Goal: Transaction & Acquisition: Purchase product/service

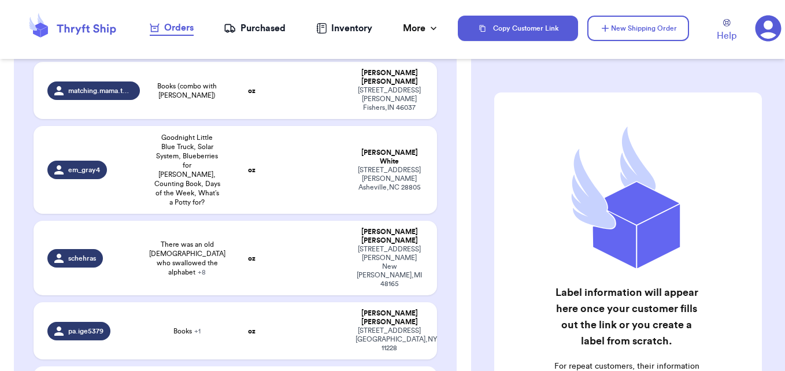
scroll to position [520, 0]
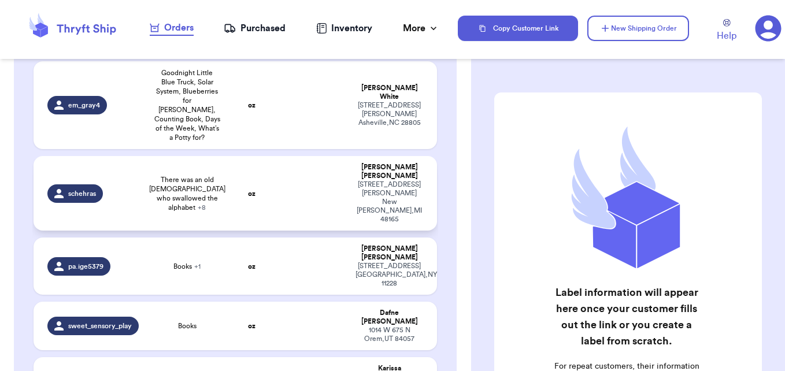
click at [203, 204] on span "+ 8" at bounding box center [202, 207] width 8 height 7
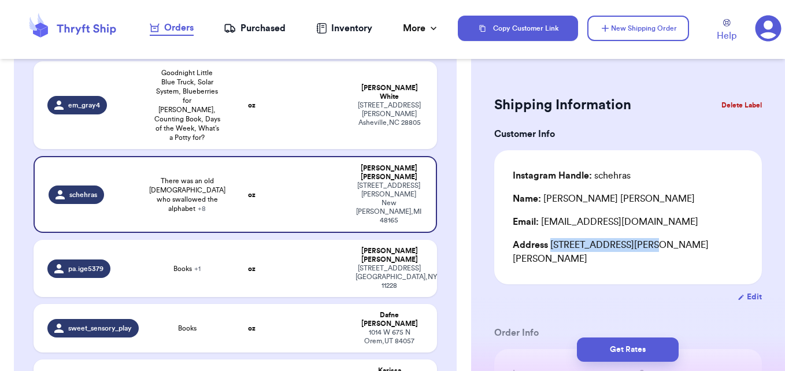
drag, startPoint x: 551, startPoint y: 244, endPoint x: 642, endPoint y: 245, distance: 90.8
click at [642, 245] on div "Address [STREET_ADDRESS][PERSON_NAME][PERSON_NAME]" at bounding box center [628, 252] width 231 height 28
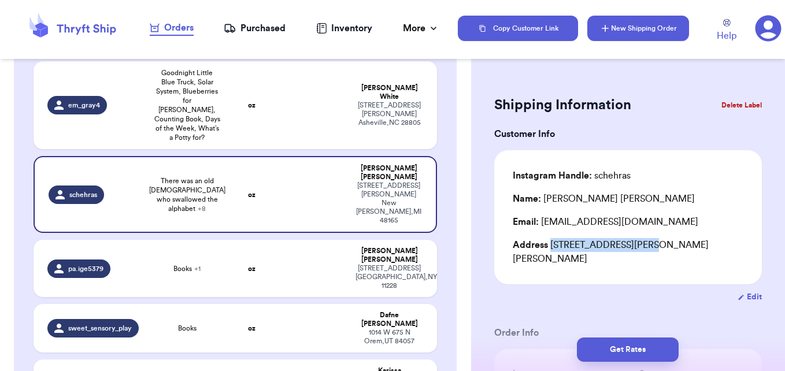
copy div "[STREET_ADDRESS][PERSON_NAME]"
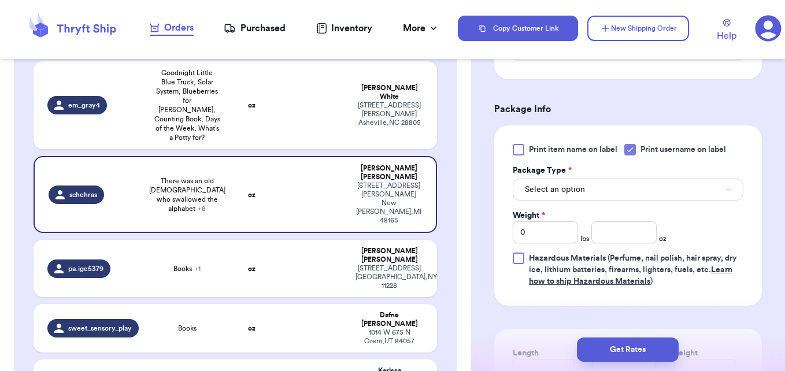
scroll to position [751, 0]
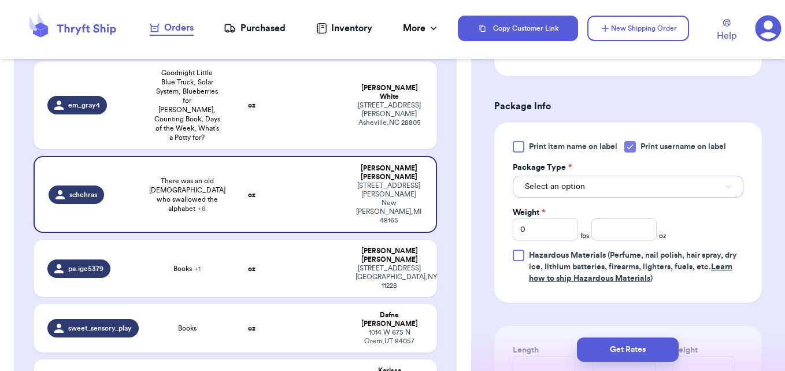
click at [654, 186] on button "Select an option" at bounding box center [628, 187] width 231 height 22
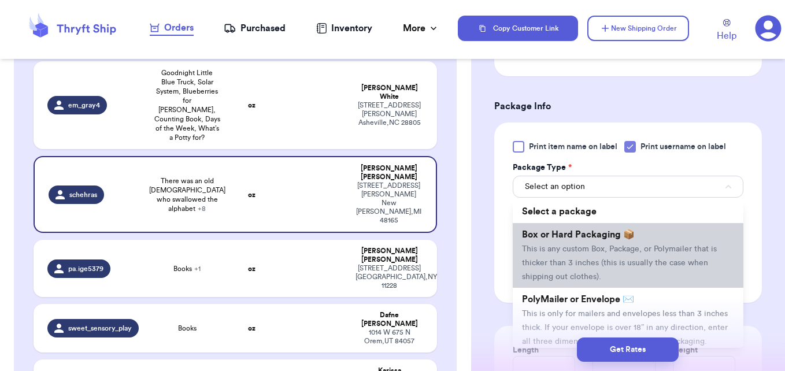
click at [609, 260] on span "This is any custom Box, Package, or Polymailer that is thicker than 3 inches (t…" at bounding box center [619, 263] width 195 height 36
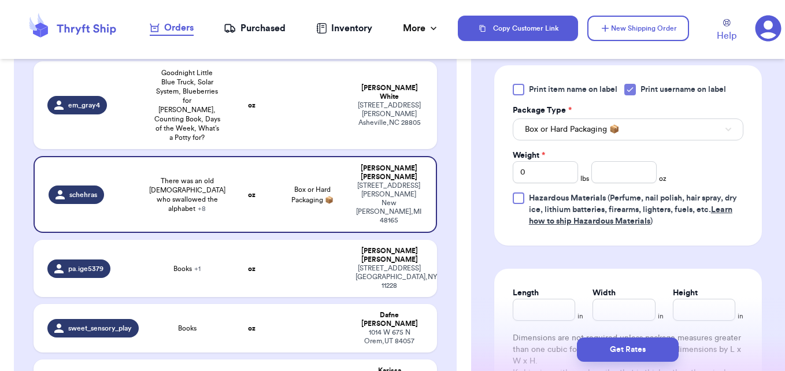
scroll to position [809, 0]
drag, startPoint x: 529, startPoint y: 169, endPoint x: 499, endPoint y: 164, distance: 30.5
click at [499, 164] on div "Print item name on label Print username on label Package Type * Box or Hard Pac…" at bounding box center [628, 155] width 268 height 180
type input "9"
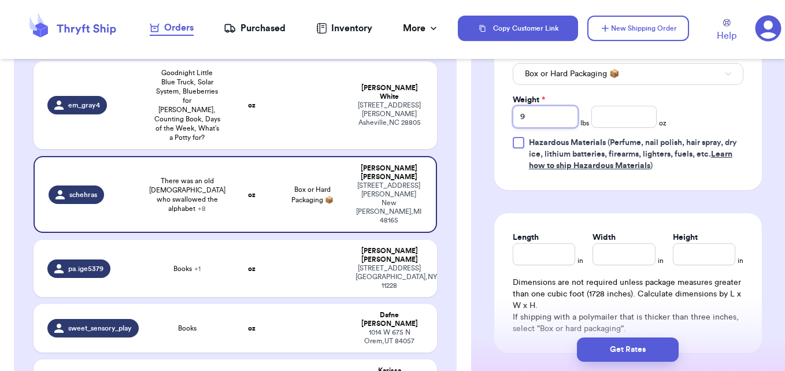
scroll to position [867, 0]
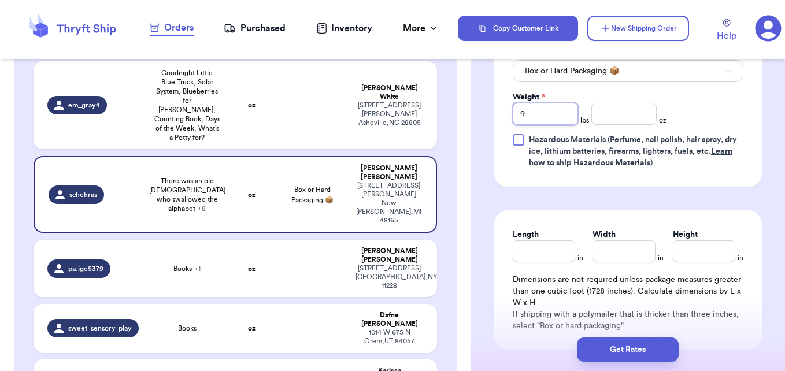
type input "9"
click at [561, 248] on input "Length" at bounding box center [544, 251] width 62 height 22
type input "1"
type input "12"
type input "4"
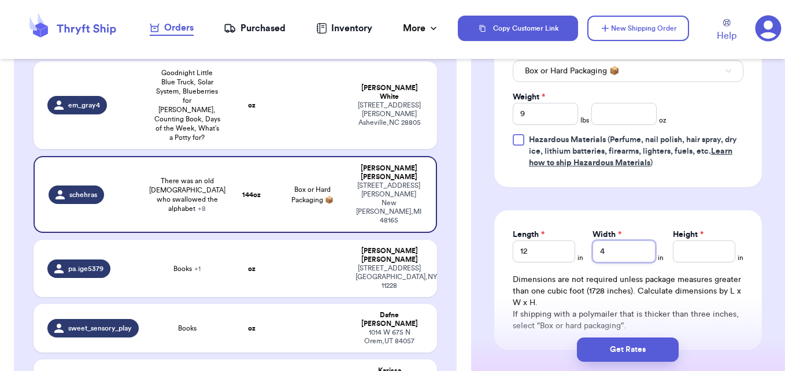
type input "4"
type input "1"
type input "12"
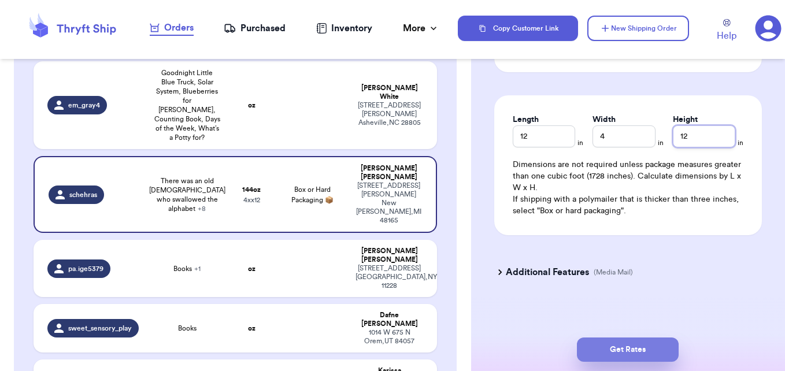
scroll to position [983, 0]
type input "12"
click at [504, 273] on icon at bounding box center [500, 272] width 12 height 12
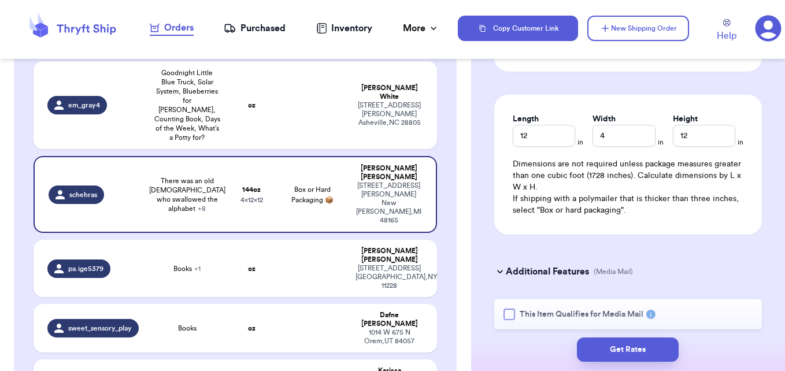
click at [510, 313] on div at bounding box center [509, 315] width 12 height 12
click at [0, 0] on input "This Item Qualifies for Media Mail" at bounding box center [0, 0] width 0 height 0
click at [613, 352] on button "Get Rates" at bounding box center [628, 350] width 102 height 24
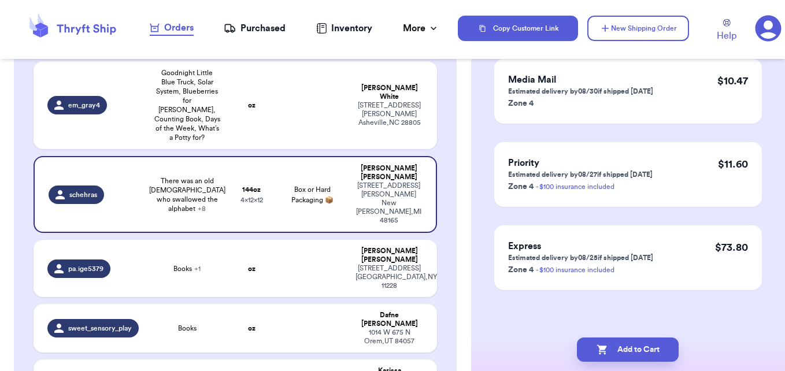
scroll to position [0, 0]
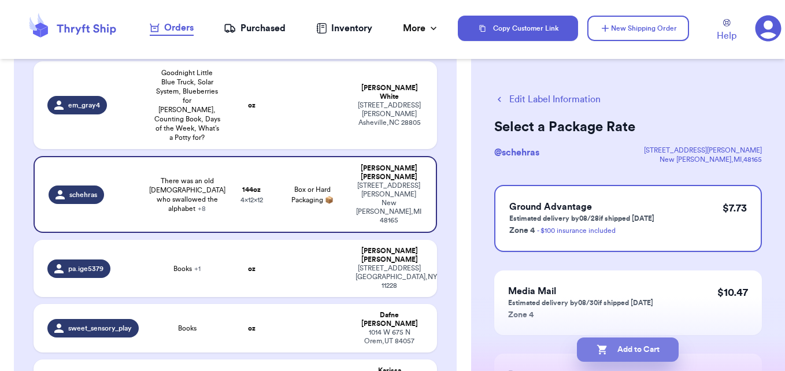
click at [647, 348] on button "Add to Cart" at bounding box center [628, 350] width 102 height 24
checkbox input "true"
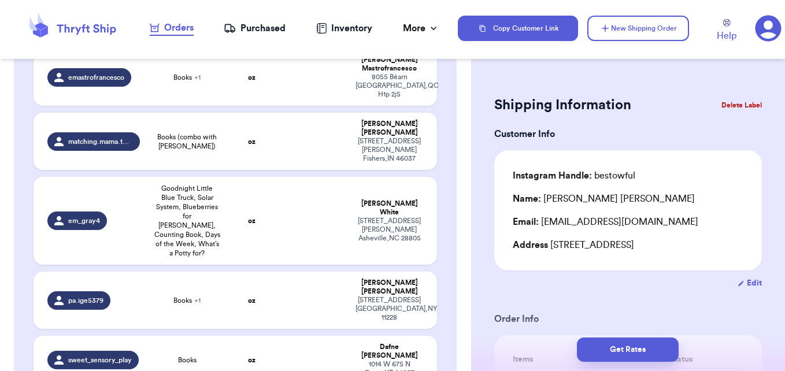
scroll to position [349, 0]
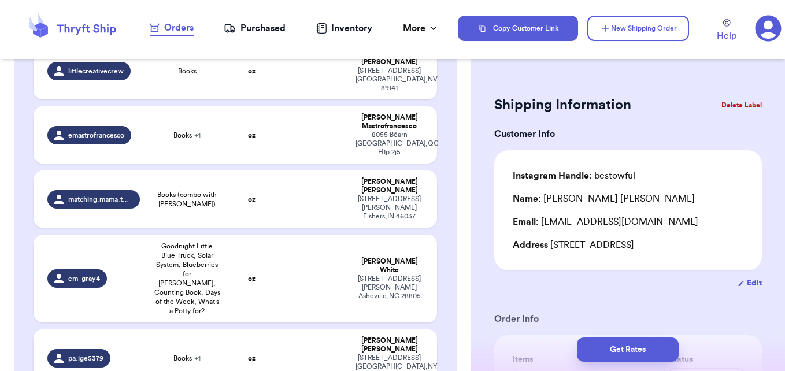
click at [290, 329] on td at bounding box center [312, 357] width 73 height 57
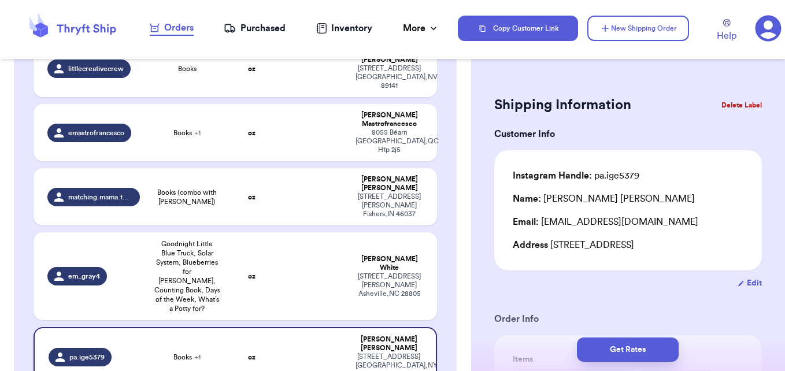
scroll to position [347, 0]
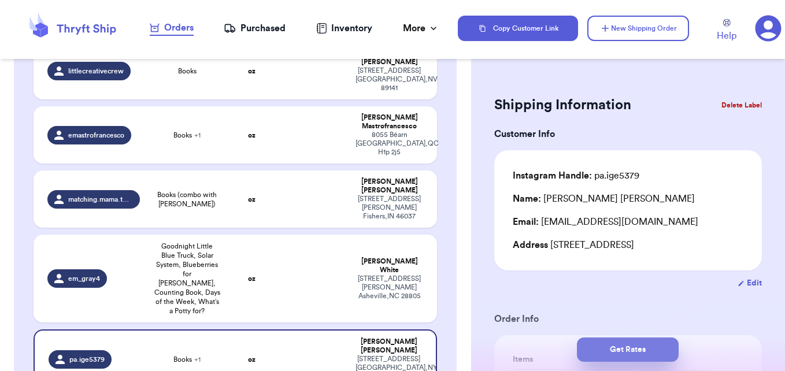
click at [609, 355] on button "Get Rates" at bounding box center [628, 350] width 102 height 24
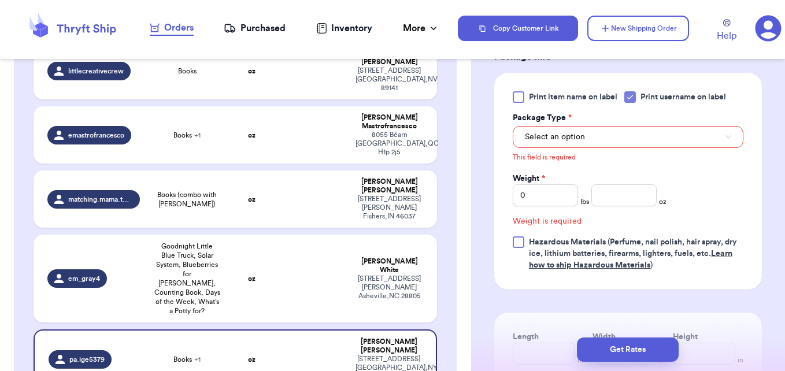
scroll to position [554, 0]
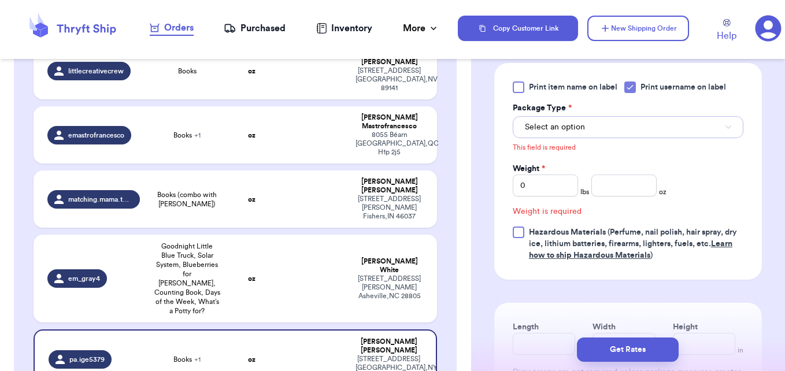
click at [554, 132] on span "Select an option" at bounding box center [555, 127] width 60 height 12
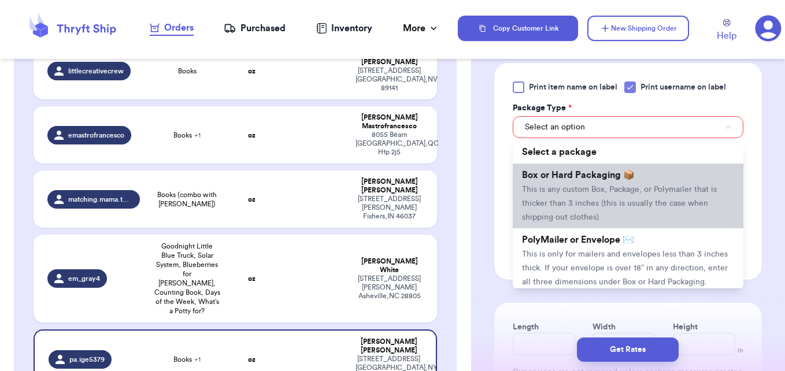
click at [561, 205] on span "This is any custom Box, Package, or Polymailer that is thicker than 3 inches (t…" at bounding box center [619, 204] width 195 height 36
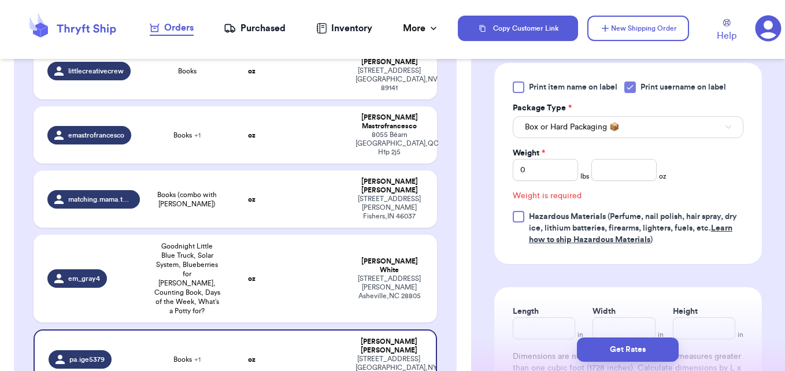
scroll to position [539, 0]
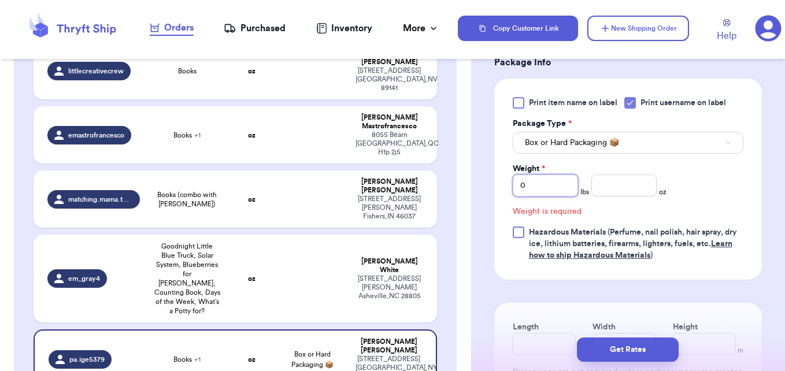
drag, startPoint x: 538, startPoint y: 190, endPoint x: 512, endPoint y: 187, distance: 26.2
click at [513, 187] on input "0" at bounding box center [545, 186] width 65 height 22
type input "7"
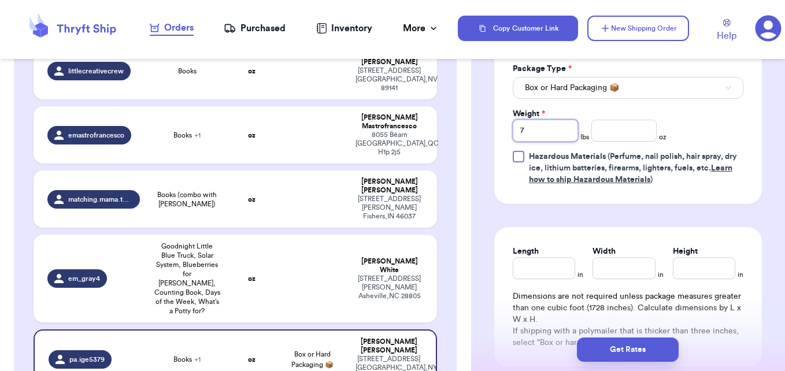
scroll to position [597, 0]
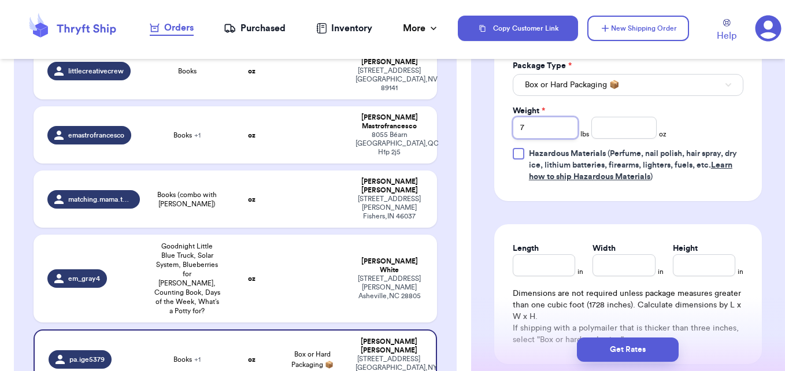
type input "7"
click at [544, 260] on input "Length" at bounding box center [544, 265] width 62 height 22
type input "1"
type input "12"
type input "4"
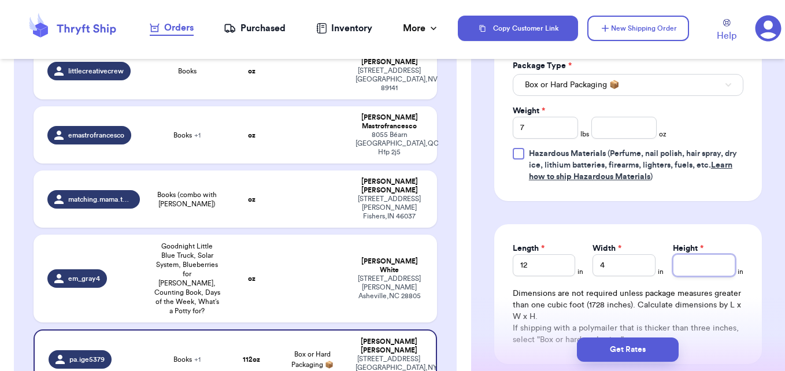
type input "1"
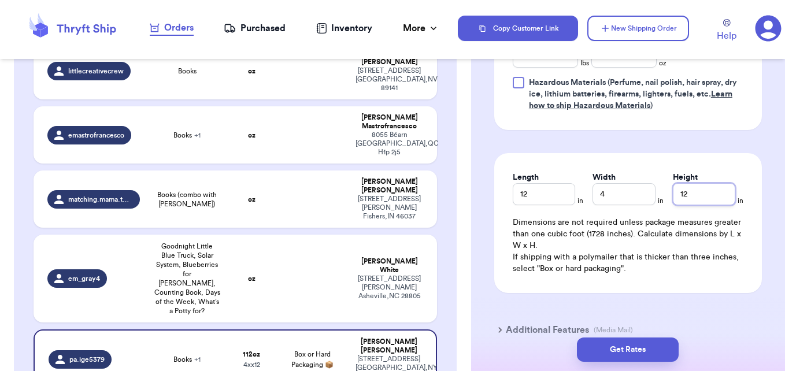
scroll to position [712, 0]
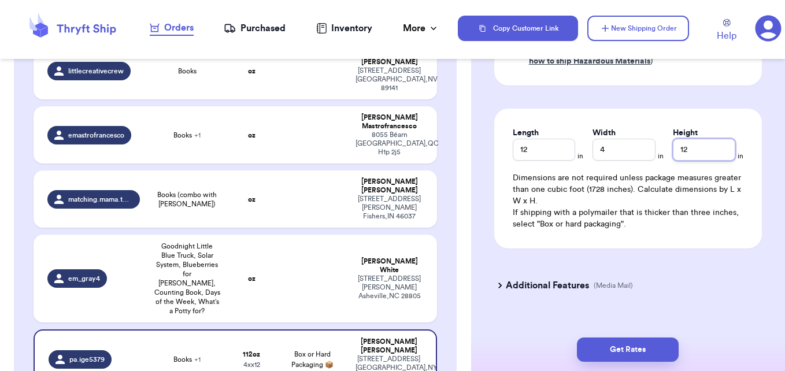
type input "12"
click at [505, 282] on icon at bounding box center [500, 286] width 12 height 12
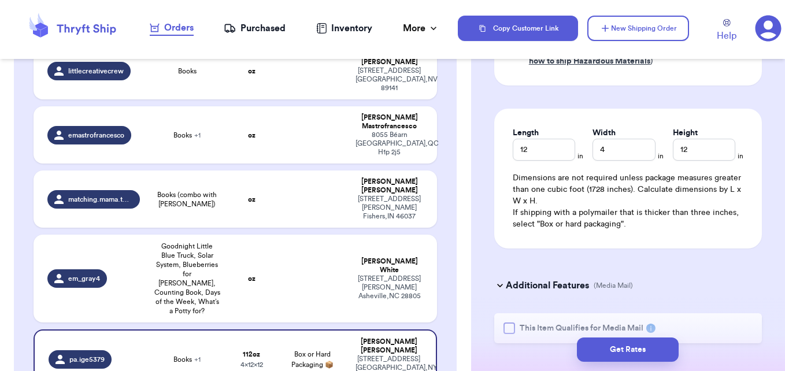
click at [508, 323] on div at bounding box center [509, 329] width 12 height 12
click at [0, 0] on input "This Item Qualifies for Media Mail" at bounding box center [0, 0] width 0 height 0
click at [631, 348] on button "Get Rates" at bounding box center [628, 350] width 102 height 24
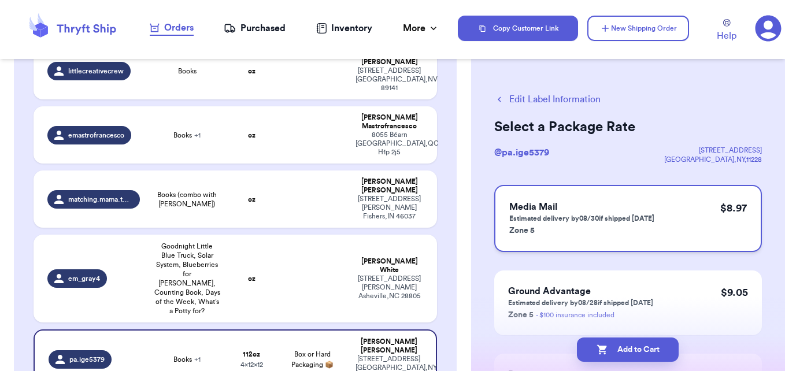
scroll to position [58, 0]
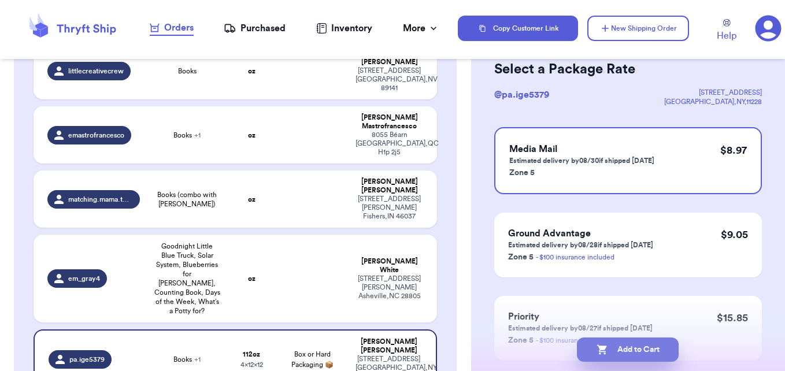
click at [641, 348] on button "Add to Cart" at bounding box center [628, 350] width 102 height 24
checkbox input "true"
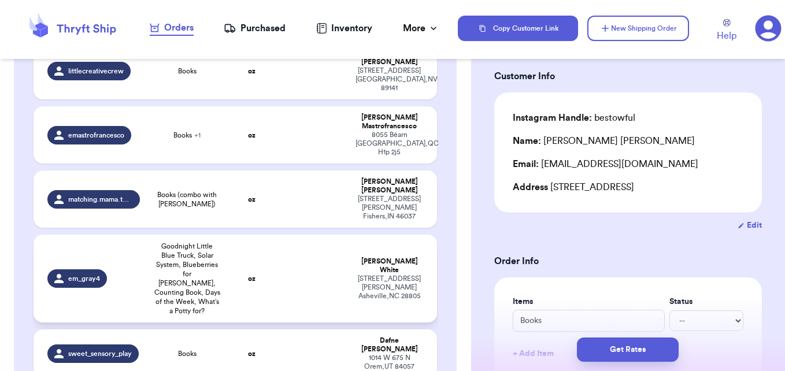
click at [300, 235] on td at bounding box center [312, 279] width 73 height 88
type input "Goodnight Little Blue Truck, Solar System, Blueberries for [PERSON_NAME], Count…"
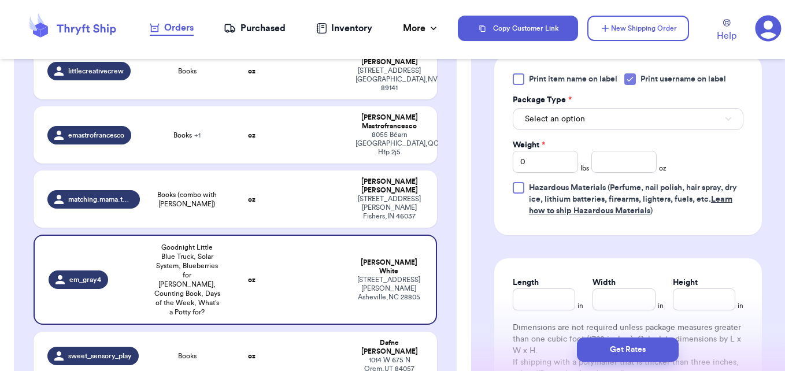
scroll to position [578, 0]
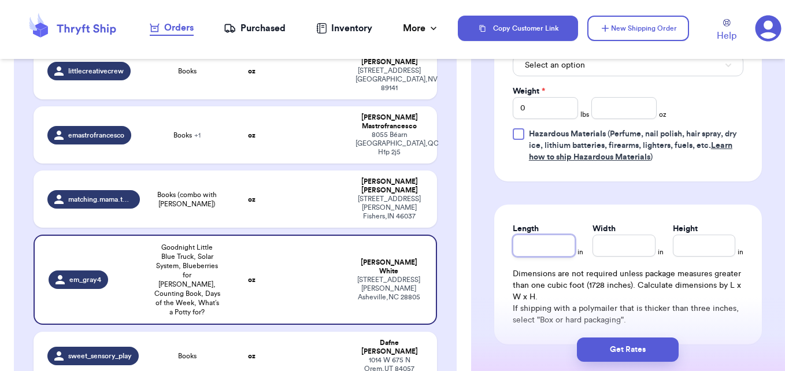
click at [561, 250] on input "Length" at bounding box center [544, 246] width 62 height 22
type input "1"
type input "13"
type input "3"
type input "31"
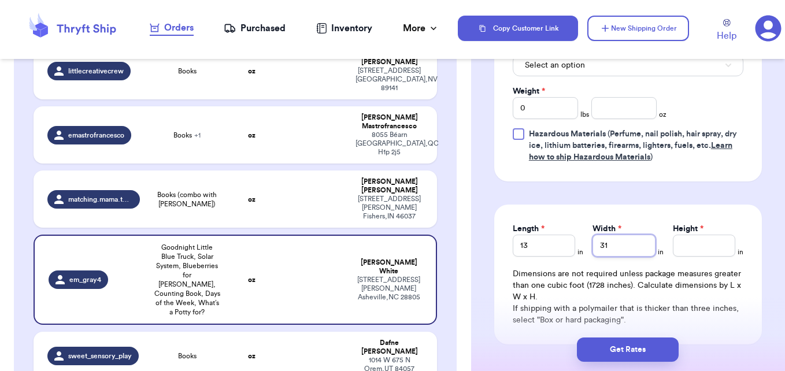
type input "3"
type input "31"
type input "3"
type input "1"
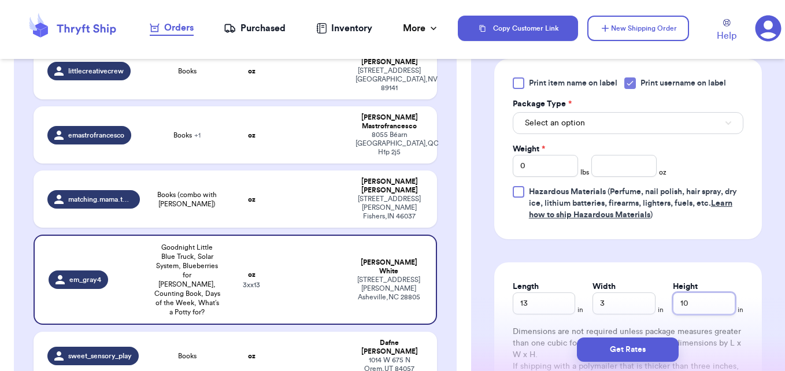
scroll to position [461, 0]
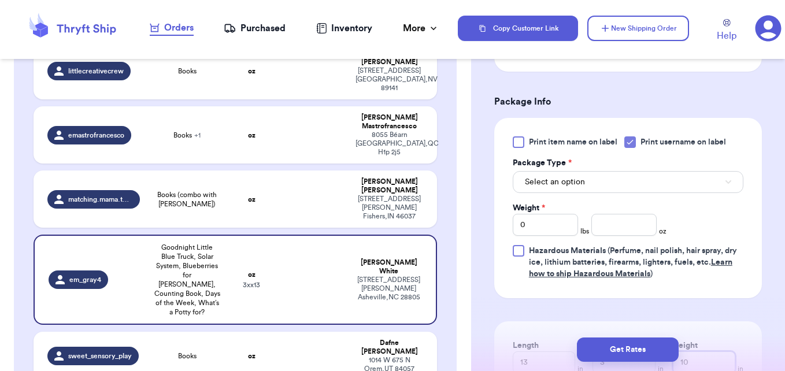
type input "10"
click at [613, 174] on button "Select an option" at bounding box center [628, 182] width 231 height 22
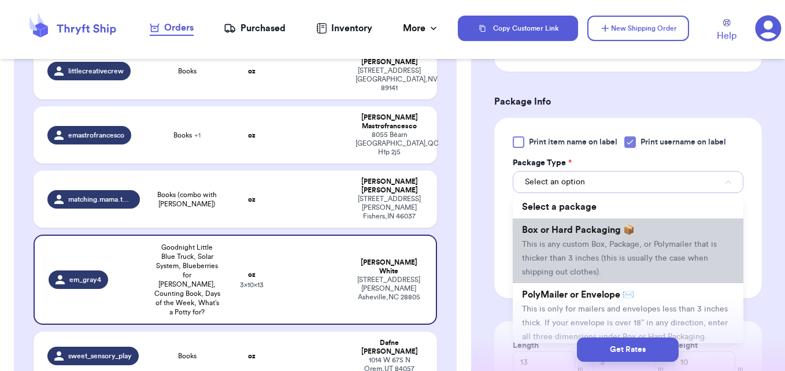
scroll to position [58, 0]
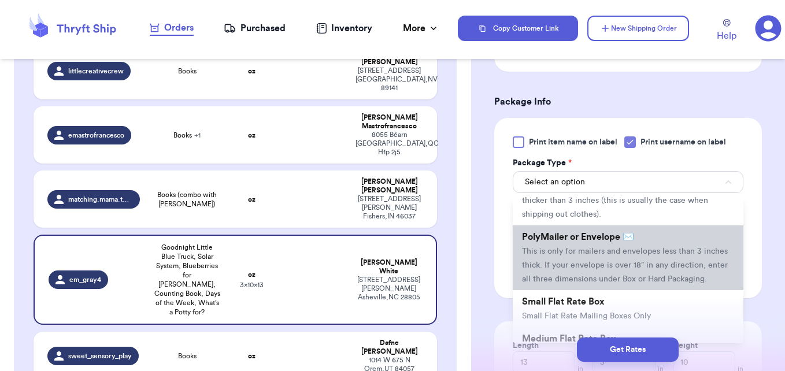
click at [655, 267] on span "This is only for mailers and envelopes less than 3 inches thick. If your envelo…" at bounding box center [625, 265] width 206 height 36
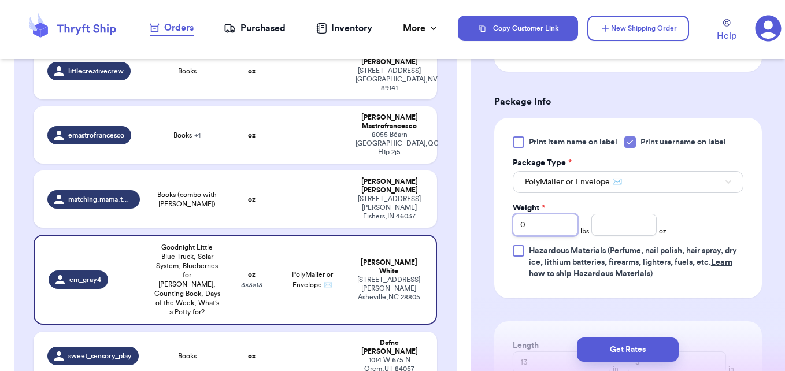
drag, startPoint x: 527, startPoint y: 226, endPoint x: 509, endPoint y: 226, distance: 17.9
click at [509, 226] on div "Print item name on label Print username on label Package Type * PolyMailer or E…" at bounding box center [628, 208] width 268 height 180
type input "4"
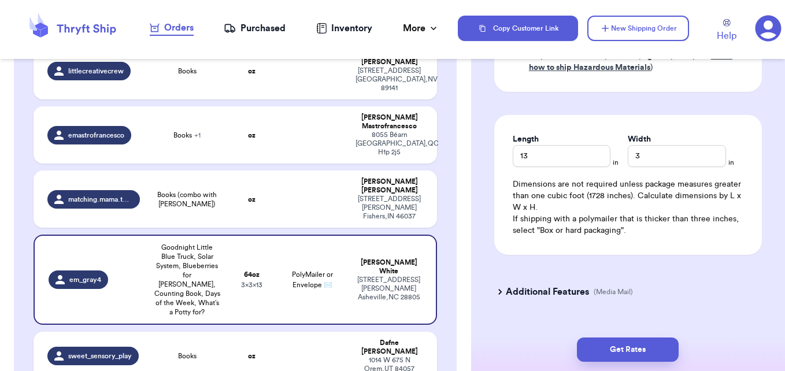
scroll to position [692, 0]
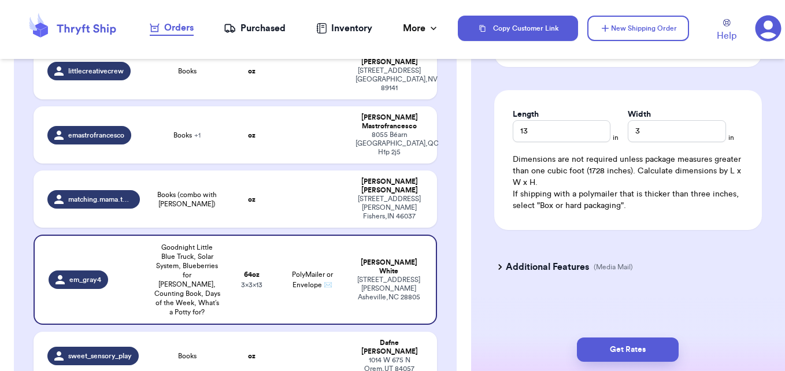
type input "6"
click at [502, 269] on icon at bounding box center [500, 267] width 12 height 12
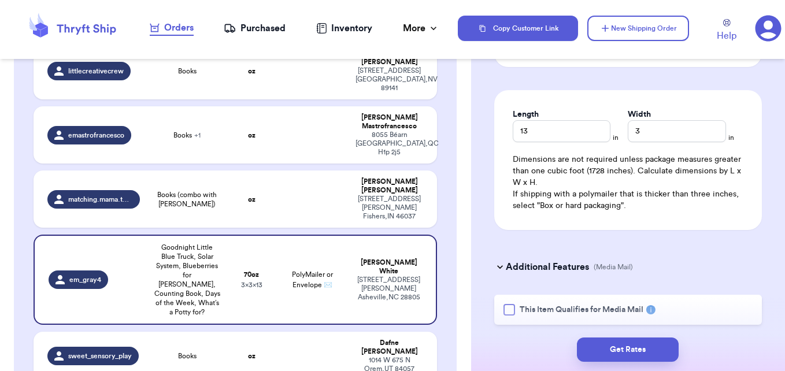
click at [507, 309] on div at bounding box center [509, 310] width 12 height 12
click at [0, 0] on input "This Item Qualifies for Media Mail" at bounding box center [0, 0] width 0 height 0
drag, startPoint x: 642, startPoint y: 134, endPoint x: 624, endPoint y: 132, distance: 18.0
click at [628, 132] on input "3" at bounding box center [677, 131] width 98 height 22
type input "10"
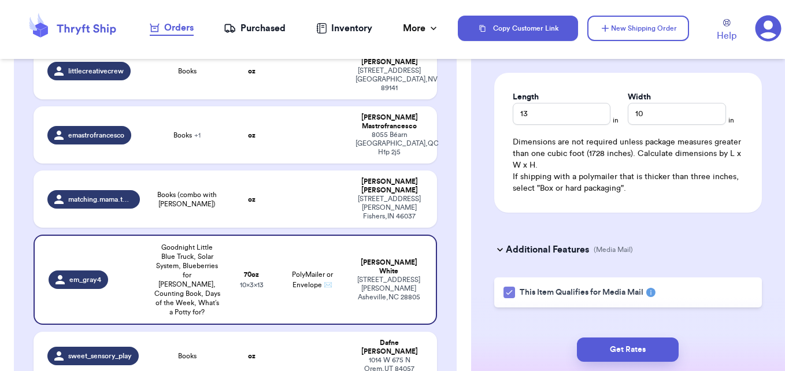
scroll to position [727, 0]
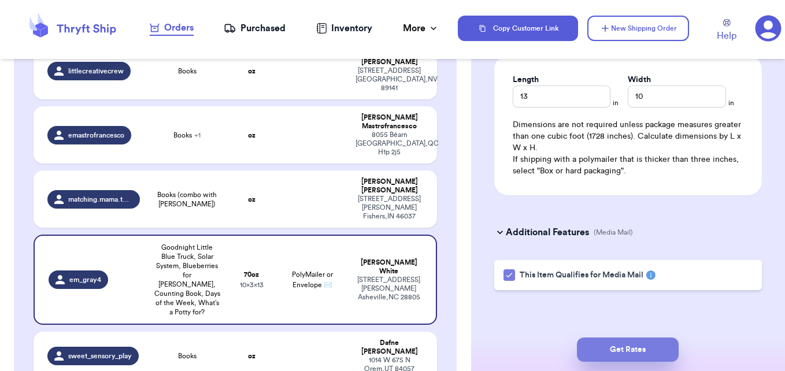
click at [632, 344] on button "Get Rates" at bounding box center [628, 350] width 102 height 24
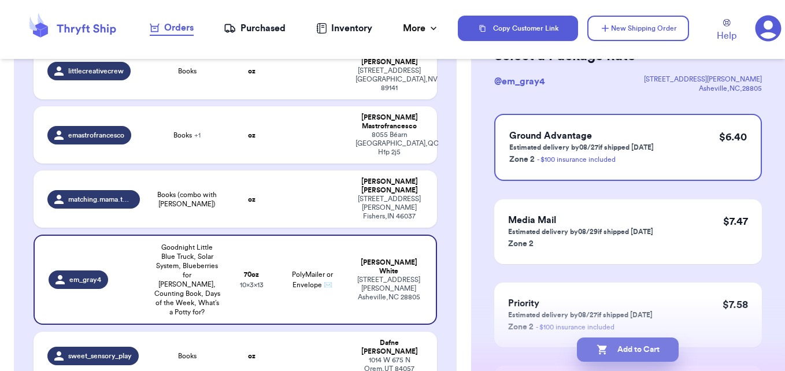
scroll to position [116, 0]
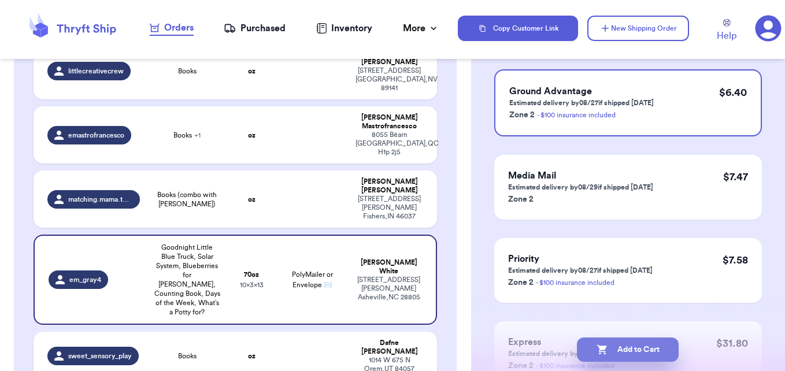
click at [624, 347] on button "Add to Cart" at bounding box center [628, 350] width 102 height 24
checkbox input "true"
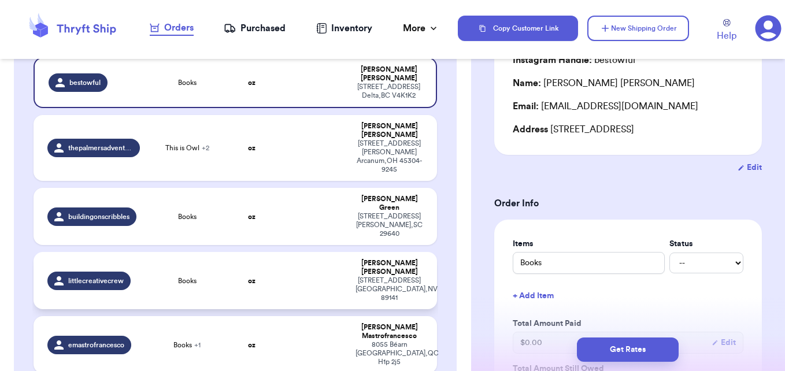
scroll to position [142, 0]
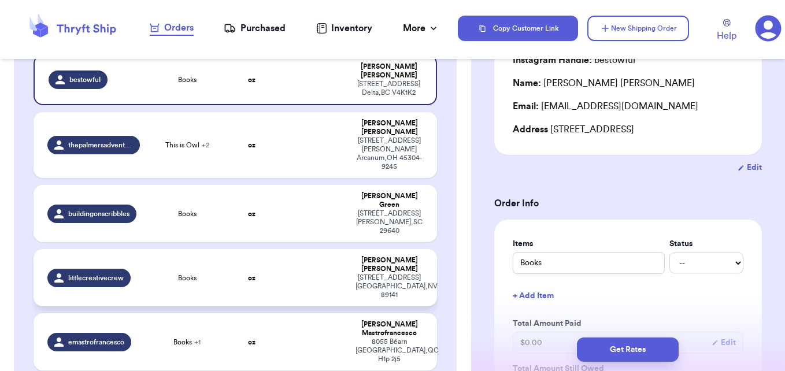
click at [310, 249] on td at bounding box center [312, 277] width 73 height 57
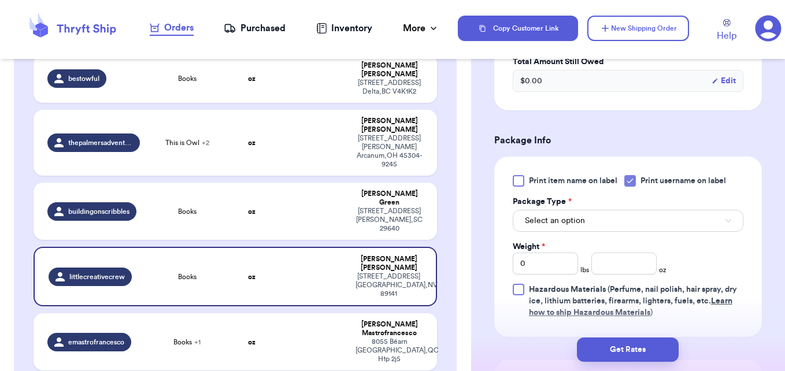
scroll to position [462, 0]
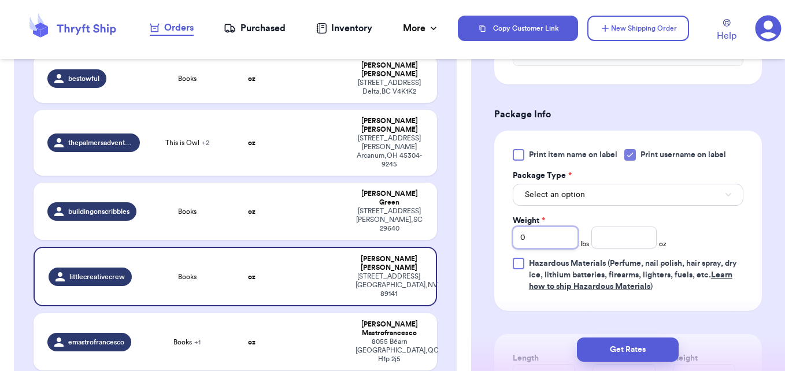
drag, startPoint x: 550, startPoint y: 228, endPoint x: 501, endPoint y: 228, distance: 49.7
click at [501, 228] on div "Print item name on label Print username on label Package Type * Select an optio…" at bounding box center [628, 221] width 268 height 180
type input "2"
type input "3"
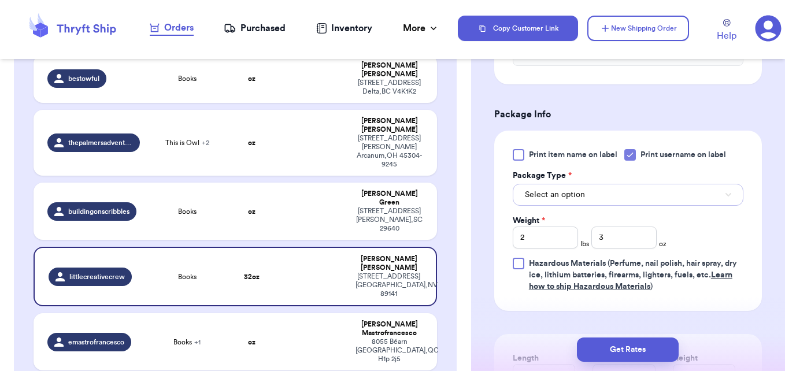
click at [566, 189] on span "Select an option" at bounding box center [555, 195] width 60 height 12
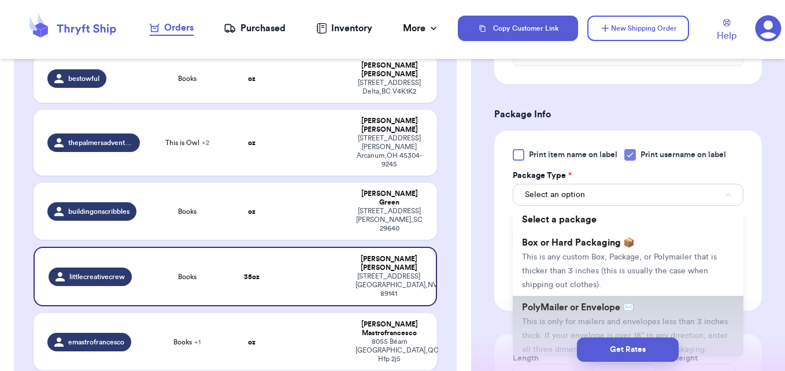
click at [560, 303] on span "PolyMailer or Envelope ✉️" at bounding box center [578, 307] width 112 height 9
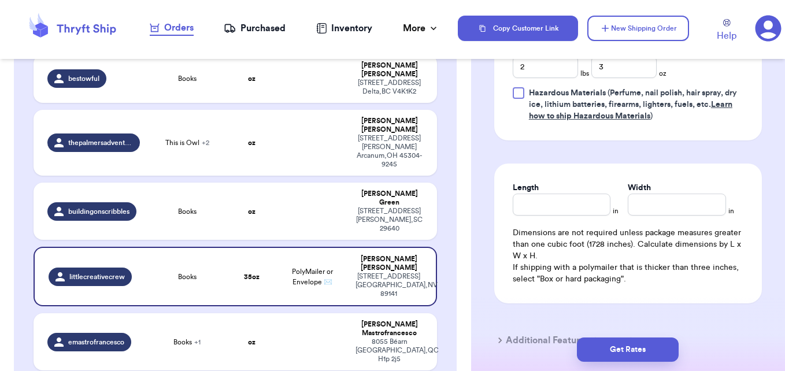
scroll to position [636, 0]
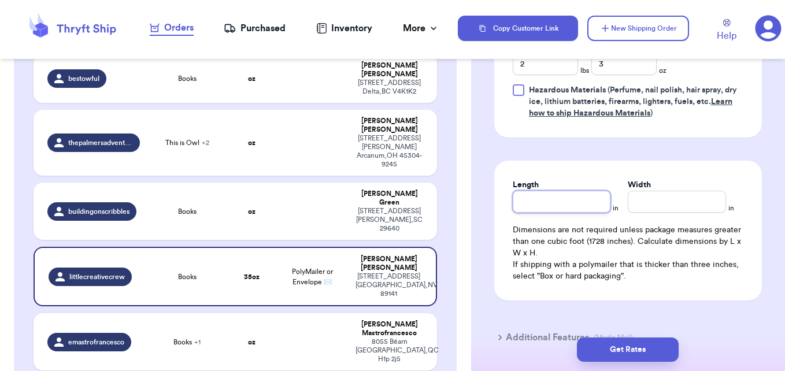
click at [536, 191] on input "Length" at bounding box center [562, 202] width 98 height 22
type input "12"
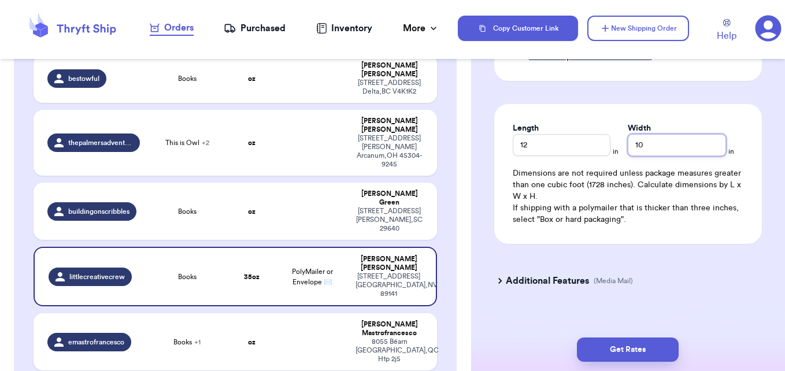
type input "10"
click at [524, 274] on h3 "Additional Features" at bounding box center [547, 281] width 83 height 14
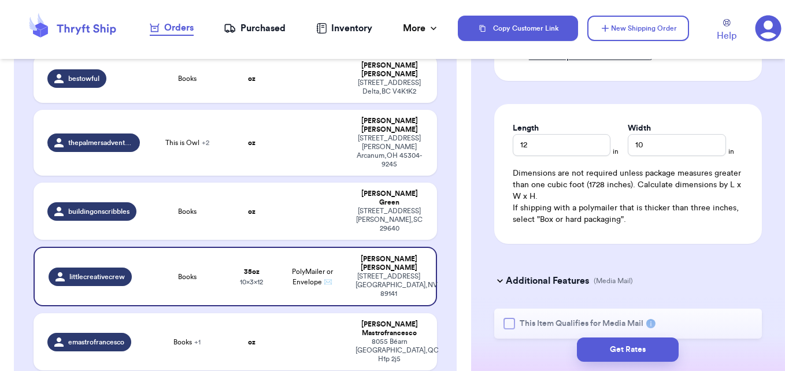
click at [508, 318] on div at bounding box center [509, 324] width 12 height 12
click at [0, 0] on input "This Item Qualifies for Media Mail" at bounding box center [0, 0] width 0 height 0
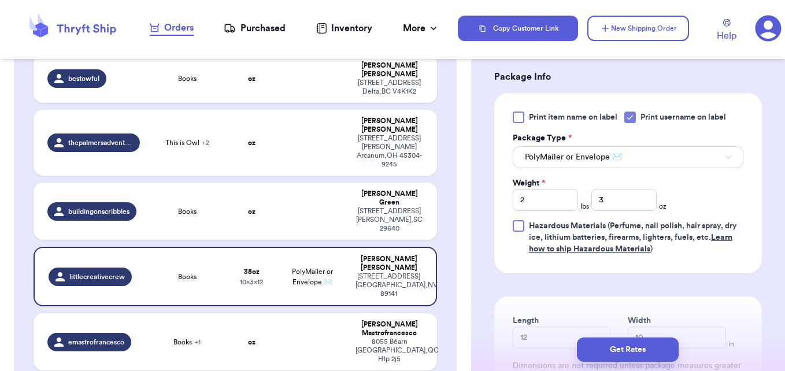
scroll to position [519, 0]
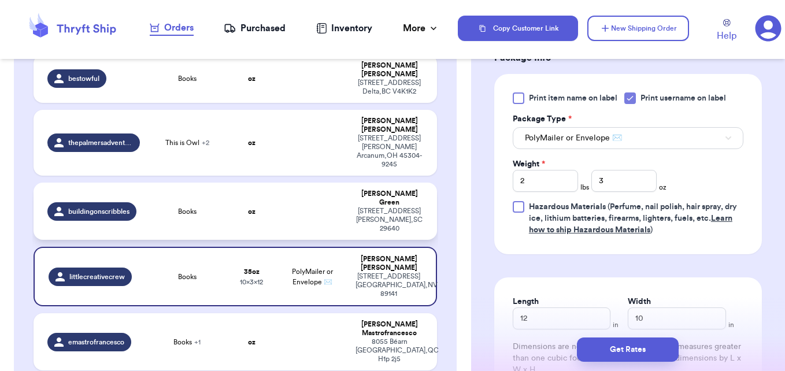
click at [299, 183] on td at bounding box center [312, 211] width 73 height 57
type input "0"
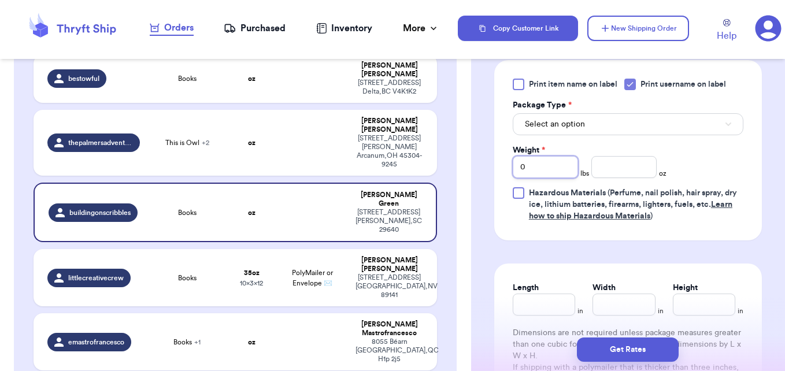
drag, startPoint x: 530, startPoint y: 161, endPoint x: 501, endPoint y: 164, distance: 29.0
click at [501, 164] on div "Print item name on label Print username on label Package Type * Select an optio…" at bounding box center [628, 150] width 268 height 180
type input "2"
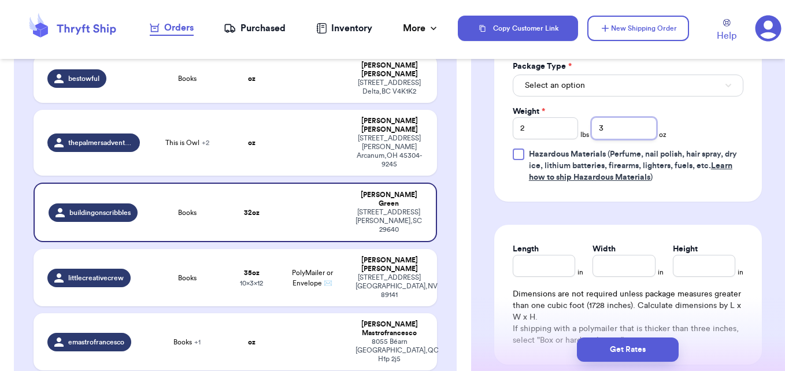
type input "3"
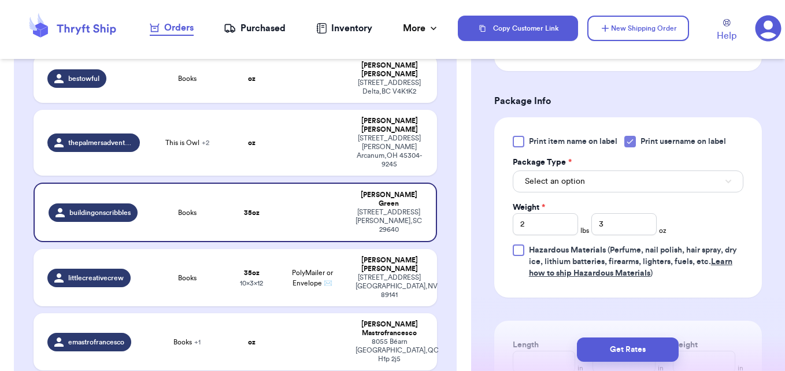
scroll to position [461, 0]
click at [575, 185] on span "Select an option" at bounding box center [555, 182] width 60 height 12
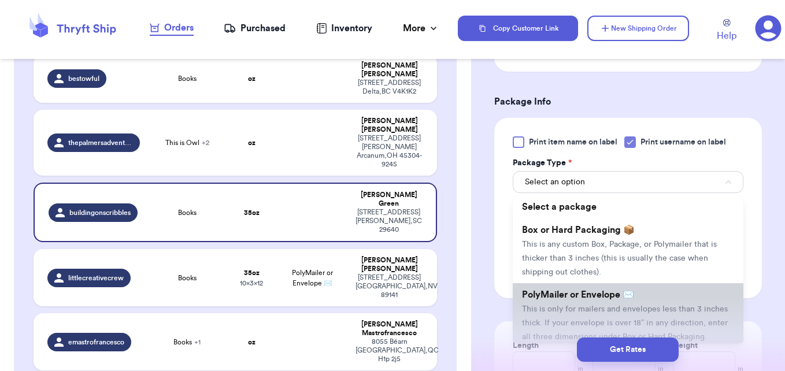
click at [570, 292] on span "PolyMailer or Envelope ✉️" at bounding box center [578, 294] width 112 height 9
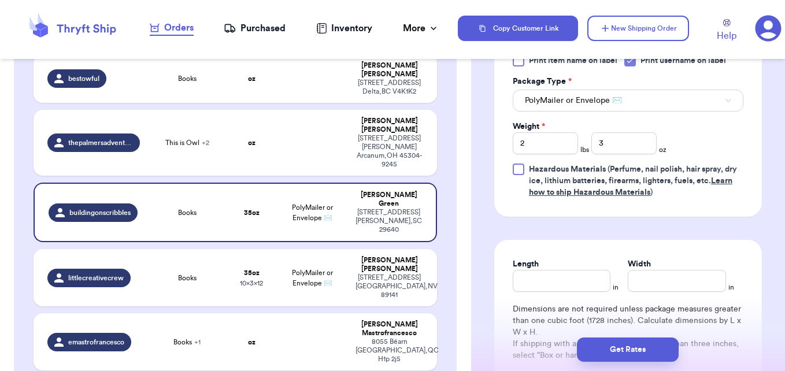
scroll to position [577, 0]
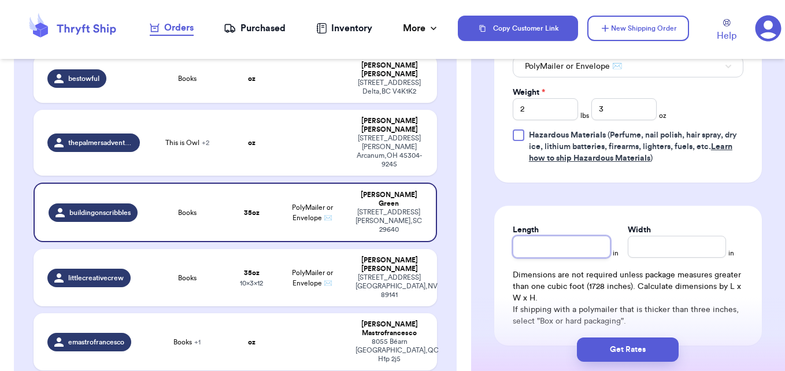
click at [548, 253] on input "Length" at bounding box center [562, 247] width 98 height 22
type input "12"
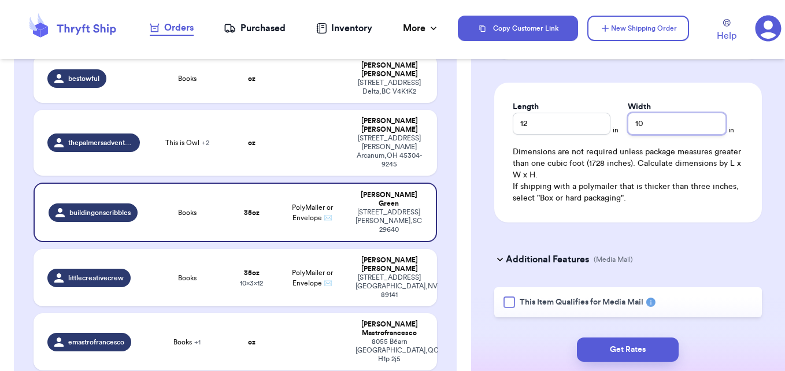
scroll to position [727, 0]
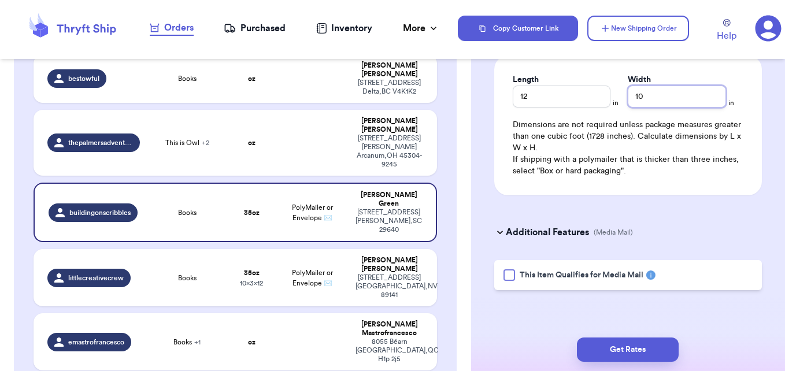
type input "10"
click at [504, 234] on icon at bounding box center [500, 233] width 12 height 12
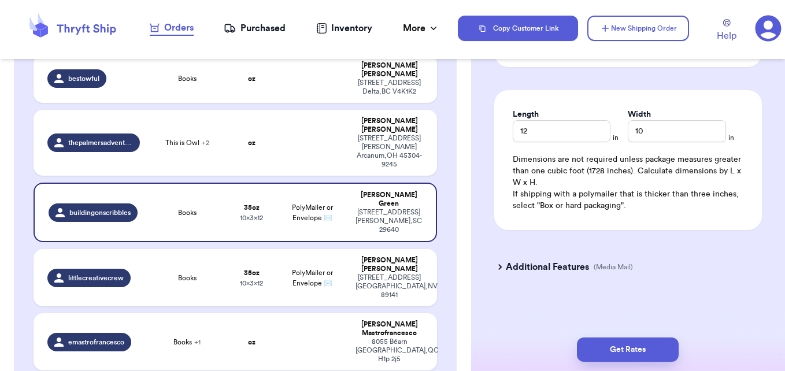
click at [503, 264] on icon at bounding box center [500, 267] width 12 height 12
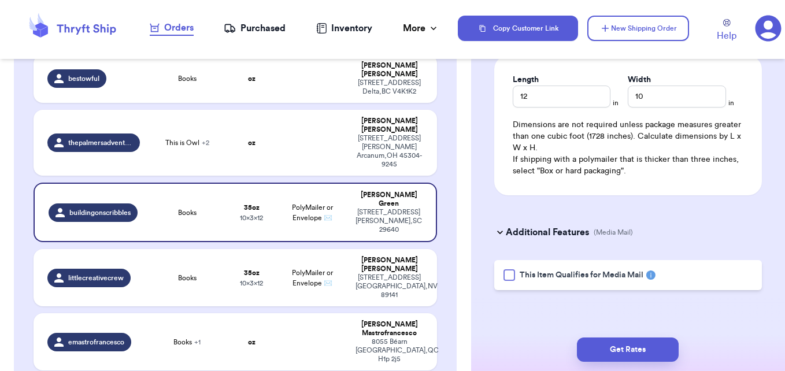
click at [505, 275] on div at bounding box center [509, 275] width 12 height 12
click at [0, 0] on input "This Item Qualifies for Media Mail" at bounding box center [0, 0] width 0 height 0
click at [614, 351] on button "Get Rates" at bounding box center [628, 350] width 102 height 24
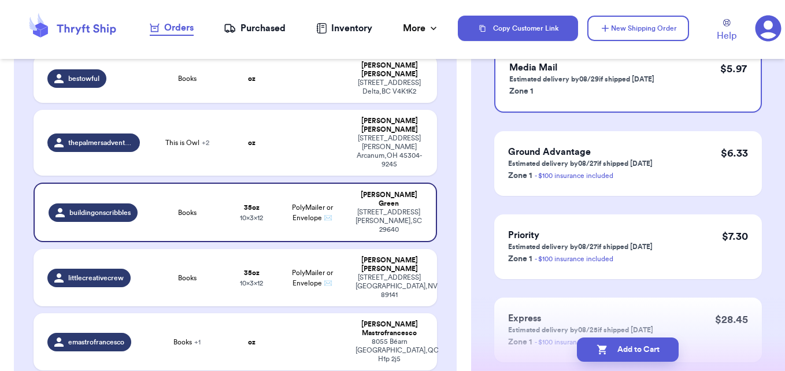
scroll to position [212, 0]
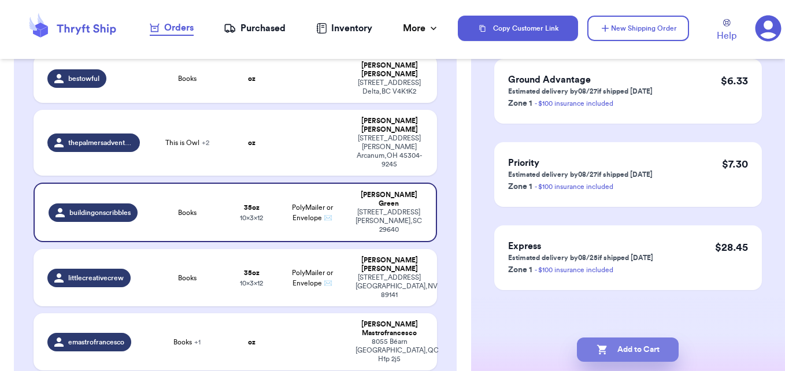
click at [641, 349] on button "Add to Cart" at bounding box center [628, 350] width 102 height 24
checkbox input "true"
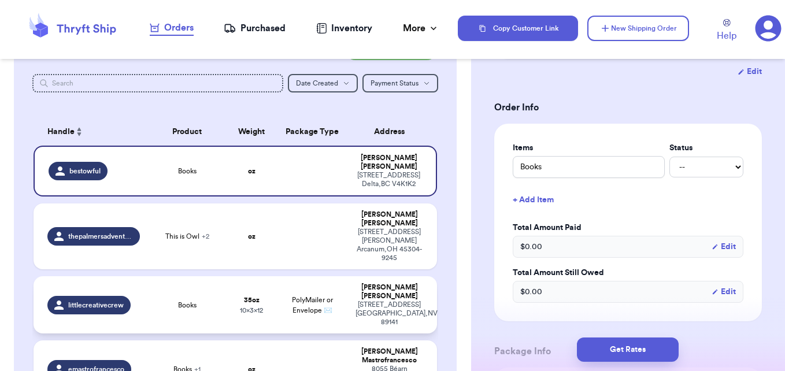
scroll to position [27, 0]
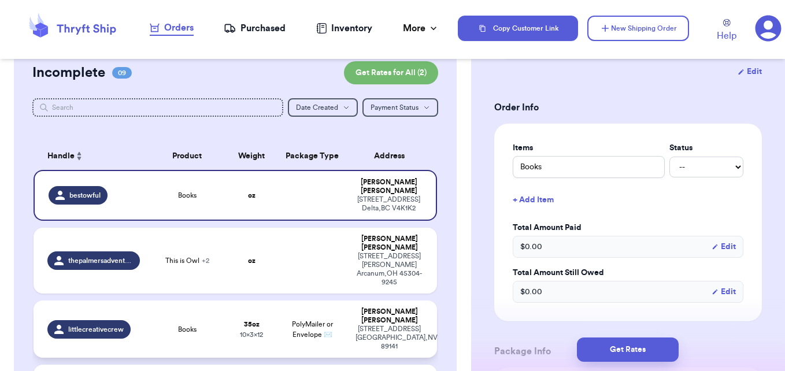
click at [221, 301] on td "Books" at bounding box center [187, 329] width 81 height 57
type input "2"
type input "3"
type input "12"
type input "10"
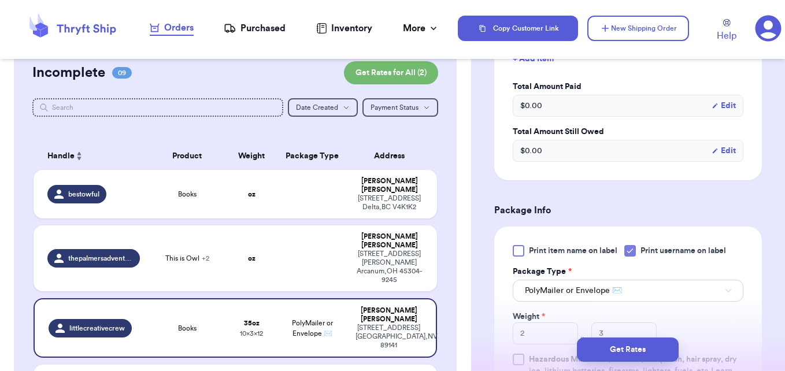
scroll to position [443, 0]
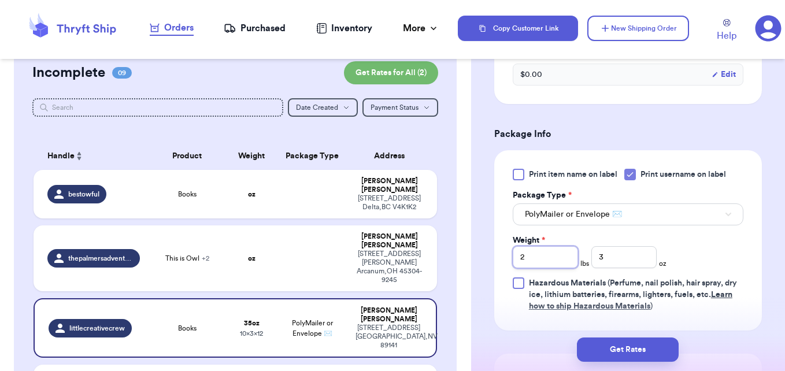
click at [510, 245] on div "Print item name on label Print username on label Package Type * PolyMailer or E…" at bounding box center [628, 240] width 268 height 180
type input "11"
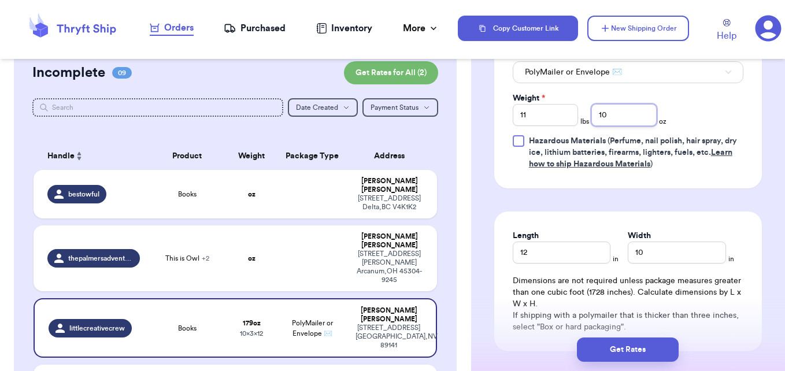
scroll to position [558, 0]
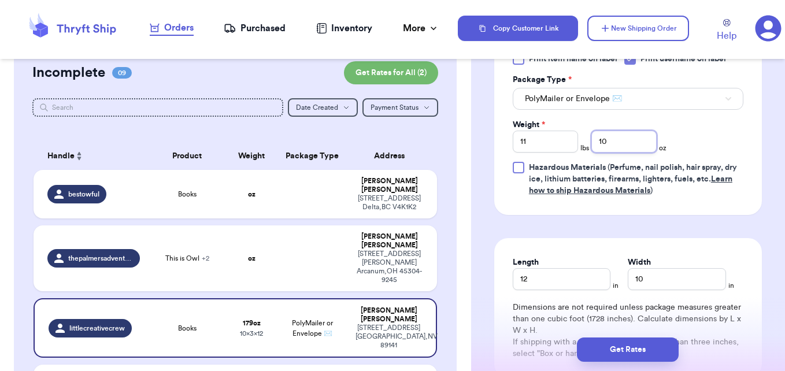
type input "10"
drag, startPoint x: 531, startPoint y: 127, endPoint x: 512, endPoint y: 131, distance: 19.4
click at [513, 131] on input "11" at bounding box center [545, 142] width 65 height 22
type input "1"
type input "15"
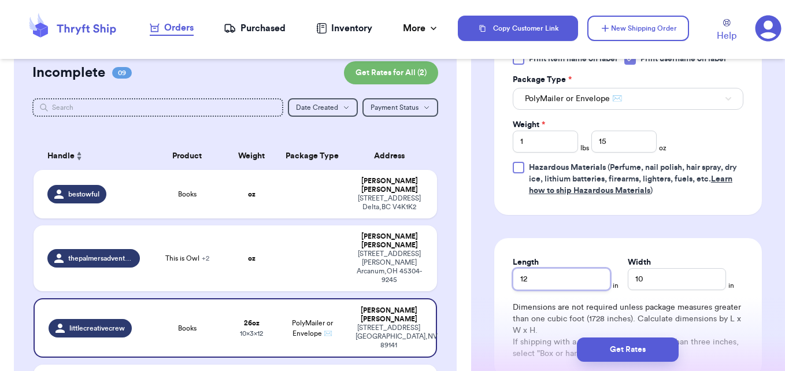
drag, startPoint x: 547, startPoint y: 272, endPoint x: 508, endPoint y: 267, distance: 40.2
click at [508, 267] on div "Length 12 in Width 10 in Dimensions are not required unless package measures gr…" at bounding box center [628, 308] width 268 height 140
type input "11"
click at [737, 309] on div "Length 11 in Width 10 in Dimensions are not required unless package measures gr…" at bounding box center [628, 308] width 268 height 140
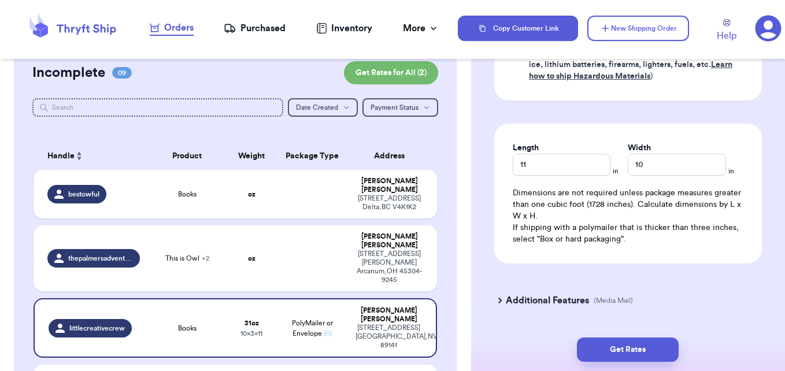
scroll to position [674, 0]
click at [515, 292] on h3 "Additional Features" at bounding box center [547, 299] width 83 height 14
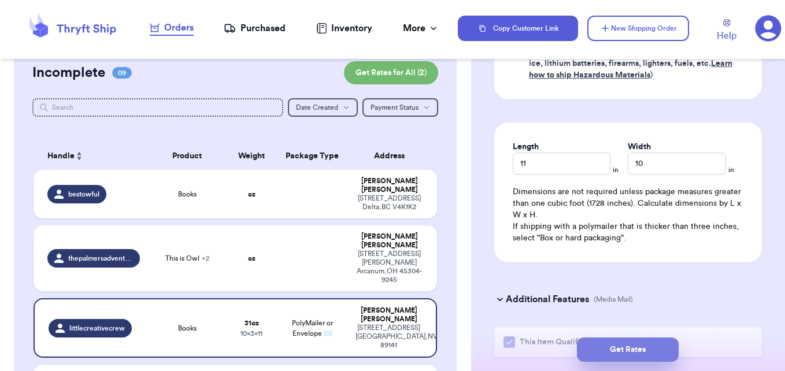
click at [606, 351] on button "Get Rates" at bounding box center [628, 350] width 102 height 24
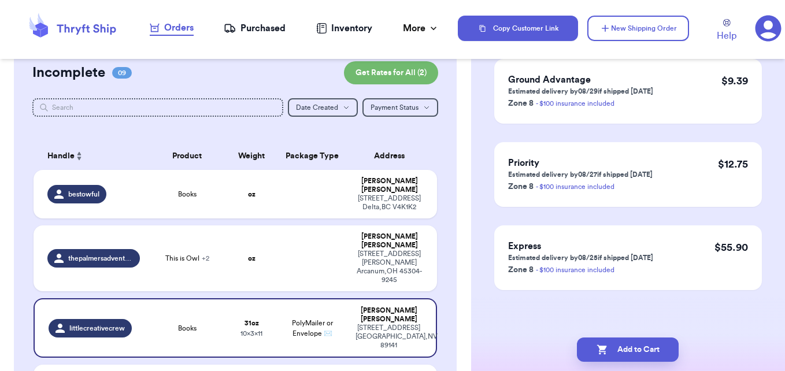
scroll to position [0, 0]
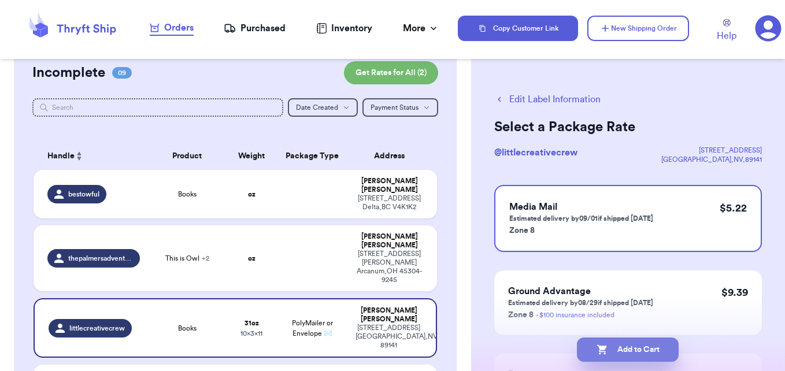
click at [624, 352] on button "Add to Cart" at bounding box center [628, 350] width 102 height 24
checkbox input "true"
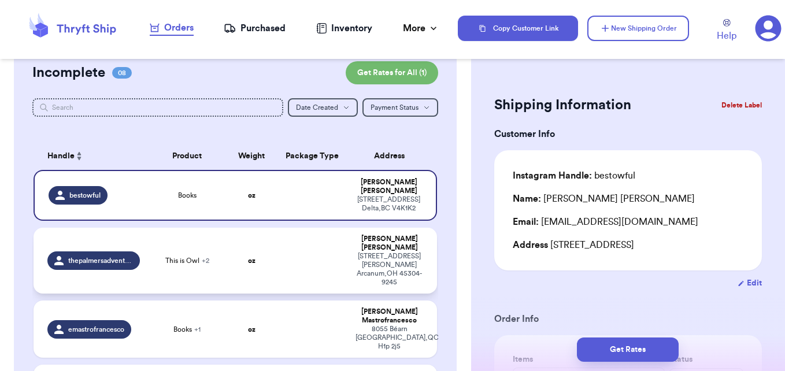
click at [324, 255] on td at bounding box center [312, 261] width 73 height 66
type input "This is Owl"
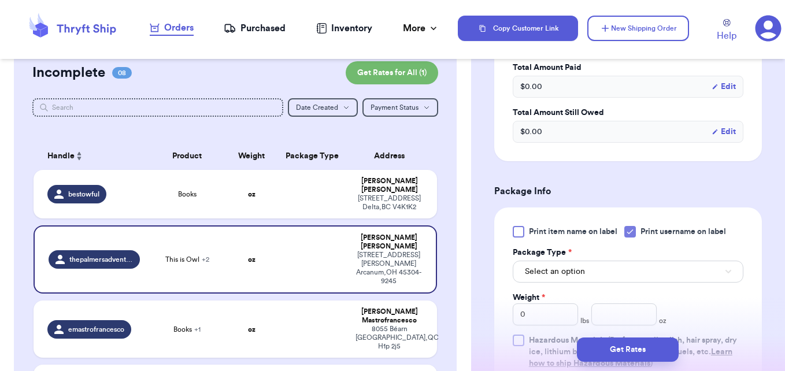
scroll to position [462, 0]
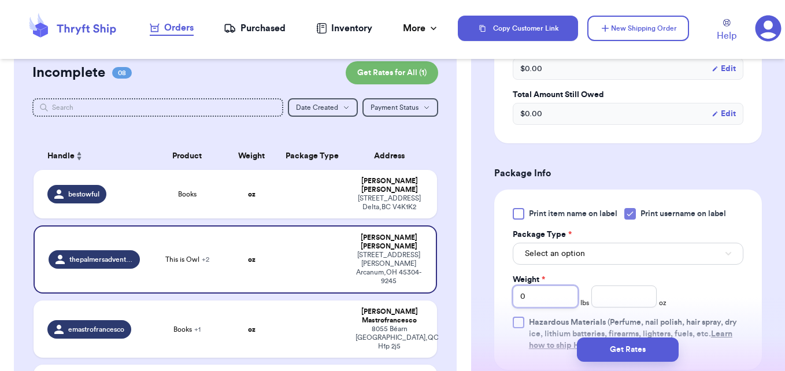
click at [549, 308] on input "0" at bounding box center [545, 297] width 65 height 22
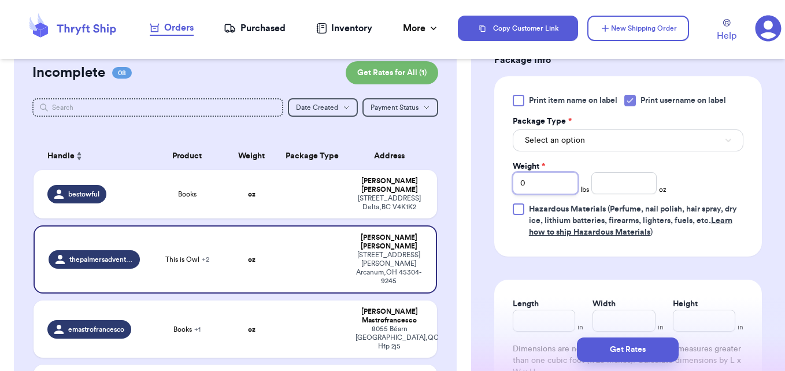
scroll to position [578, 0]
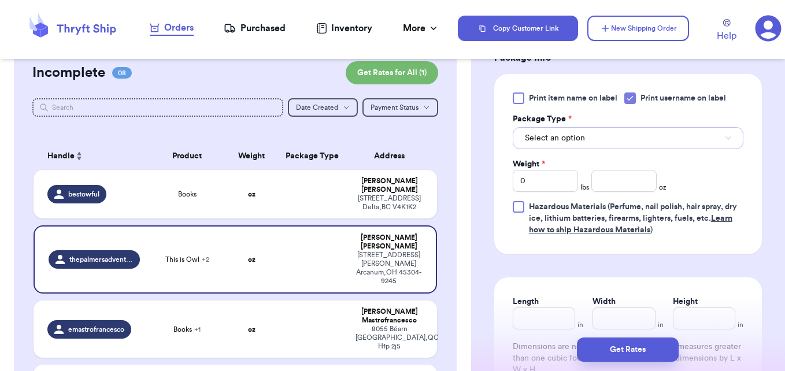
click at [583, 149] on button "Select an option" at bounding box center [628, 138] width 231 height 22
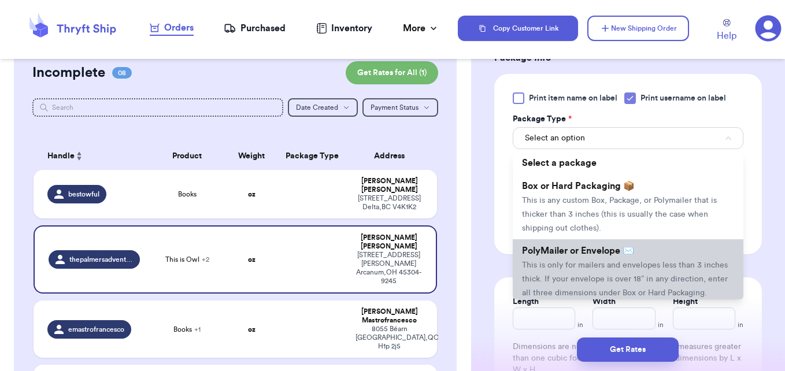
click at [572, 255] on span "PolyMailer or Envelope ✉️" at bounding box center [578, 250] width 112 height 9
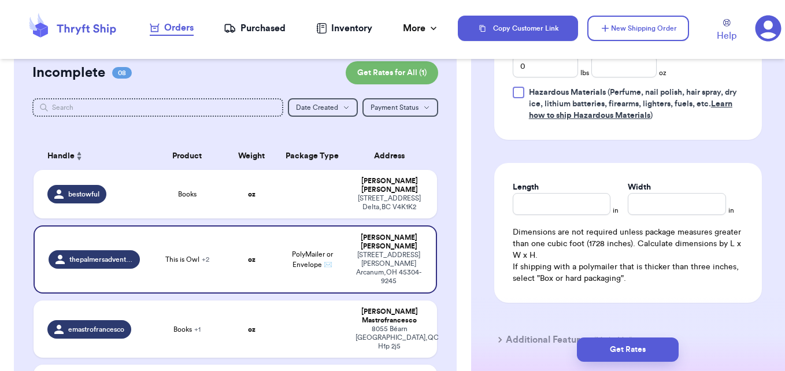
scroll to position [694, 0]
click at [550, 211] on input "Length" at bounding box center [562, 203] width 98 height 22
type input "1"
type input "11"
type input "9"
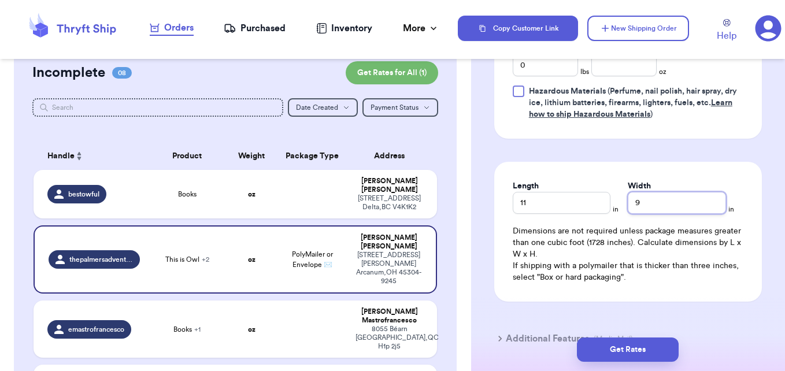
type input "9"
drag, startPoint x: 547, startPoint y: 87, endPoint x: 494, endPoint y: 81, distance: 53.6
click at [494, 81] on div "Print item name on label Print username on label Package Type * PolyMailer or E…" at bounding box center [628, 48] width 268 height 180
type input "4"
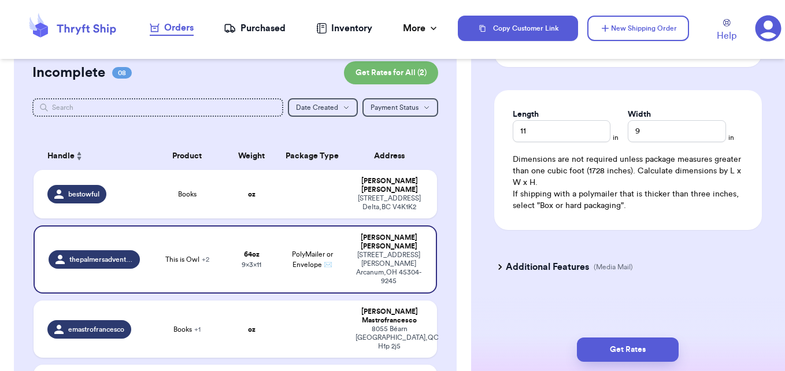
scroll to position [779, 0]
type input "3"
click at [502, 269] on icon at bounding box center [500, 267] width 12 height 12
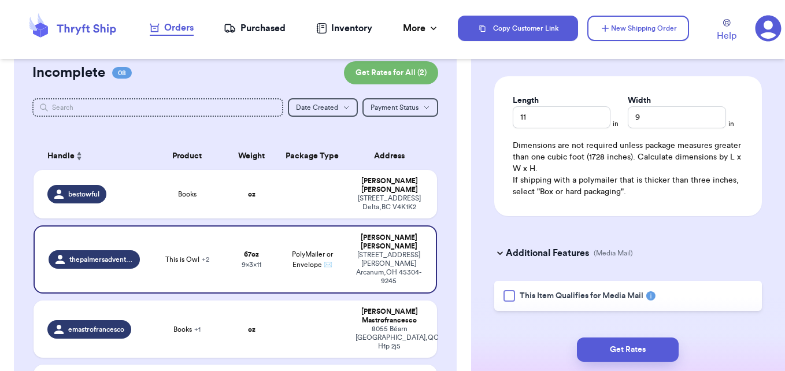
click at [505, 302] on div at bounding box center [509, 296] width 12 height 12
click at [0, 0] on input "This Item Qualifies for Media Mail" at bounding box center [0, 0] width 0 height 0
click at [627, 354] on button "Get Rates" at bounding box center [628, 350] width 102 height 24
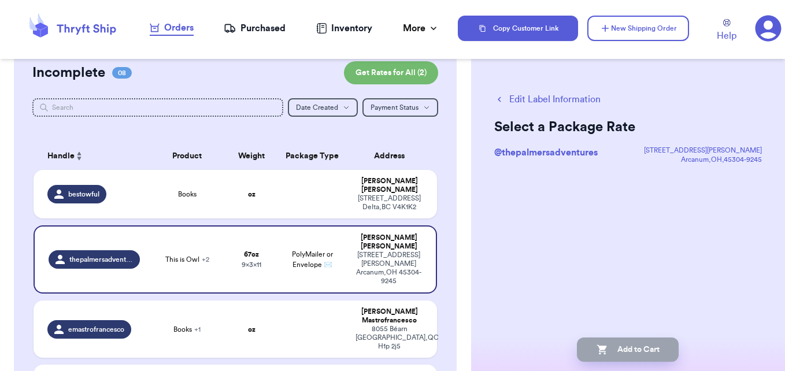
scroll to position [0, 0]
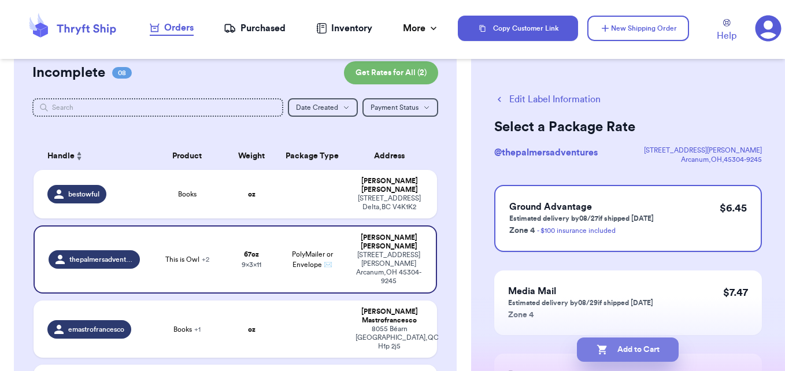
click at [657, 347] on button "Add to Cart" at bounding box center [628, 350] width 102 height 24
checkbox input "true"
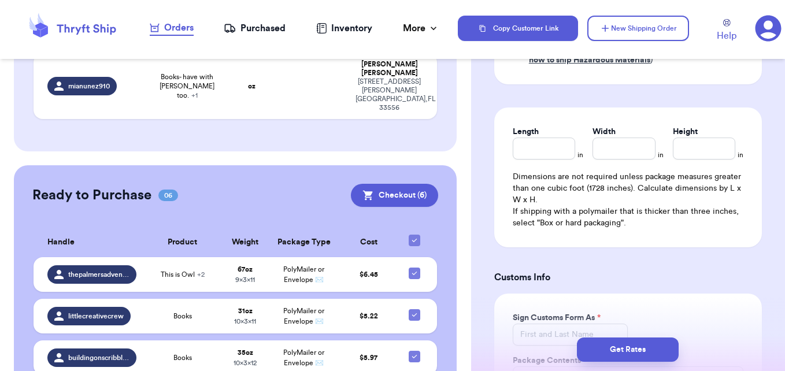
scroll to position [514, 0]
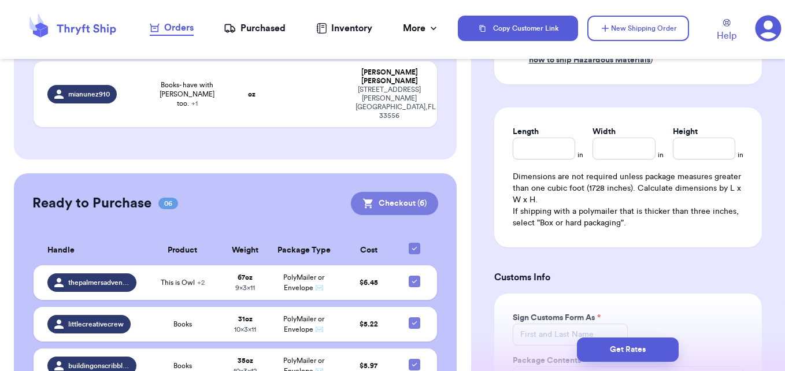
click at [385, 192] on button "Checkout ( 6 )" at bounding box center [394, 203] width 87 height 23
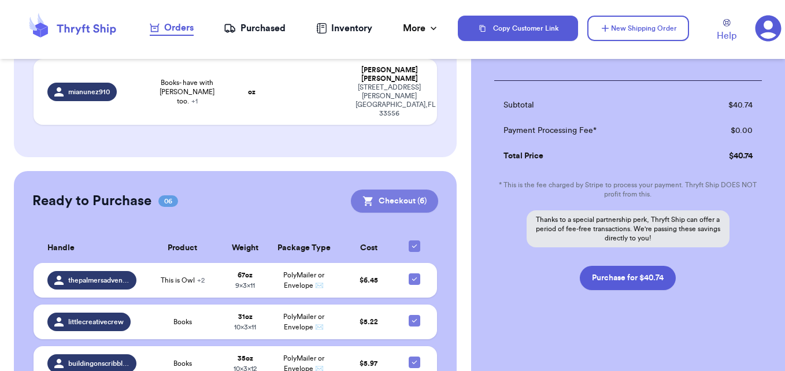
scroll to position [512, 0]
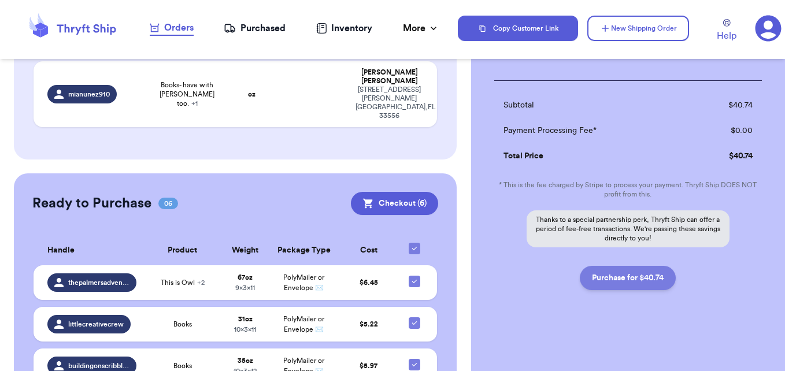
click at [633, 282] on button "Purchase for $40.74" at bounding box center [628, 278] width 96 height 24
checkbox input "false"
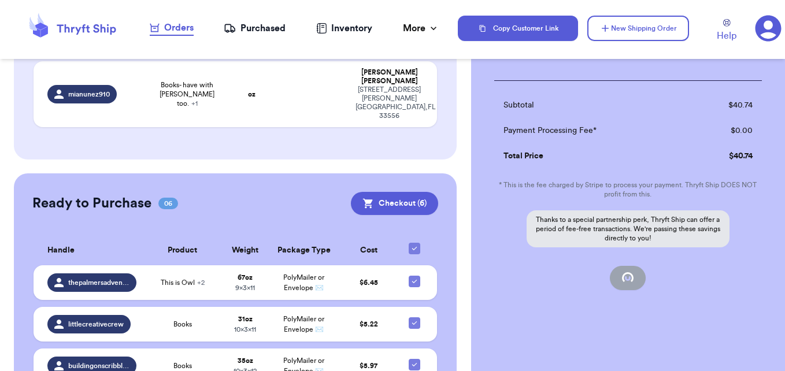
checkbox input "false"
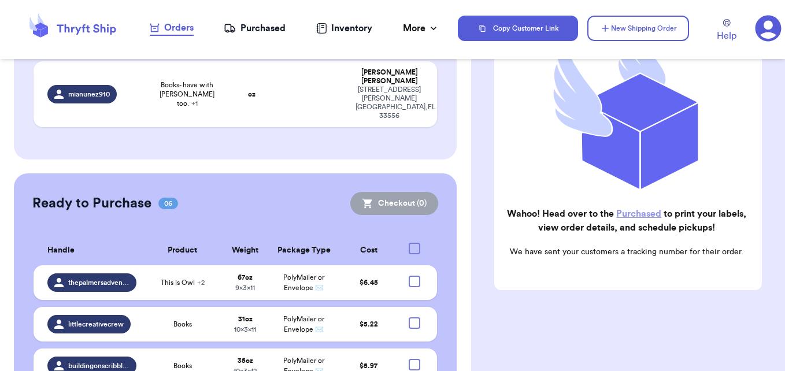
checkbox input "true"
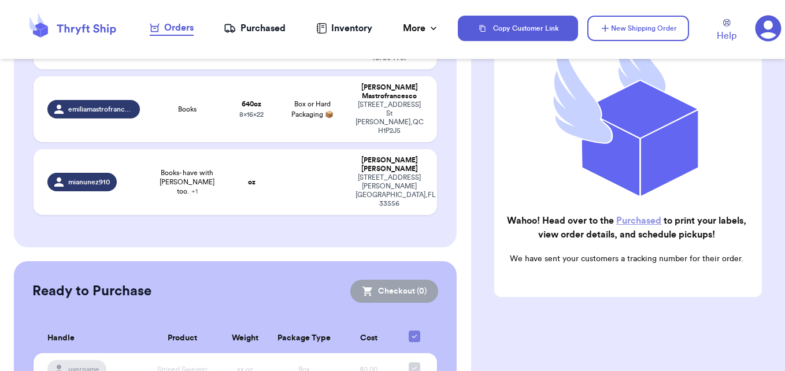
click at [267, 28] on div "Purchased" at bounding box center [255, 28] width 62 height 14
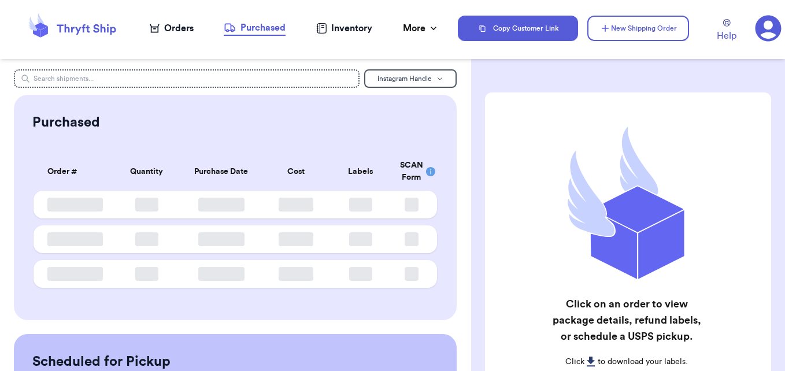
click at [189, 31] on div "Orders" at bounding box center [172, 28] width 44 height 14
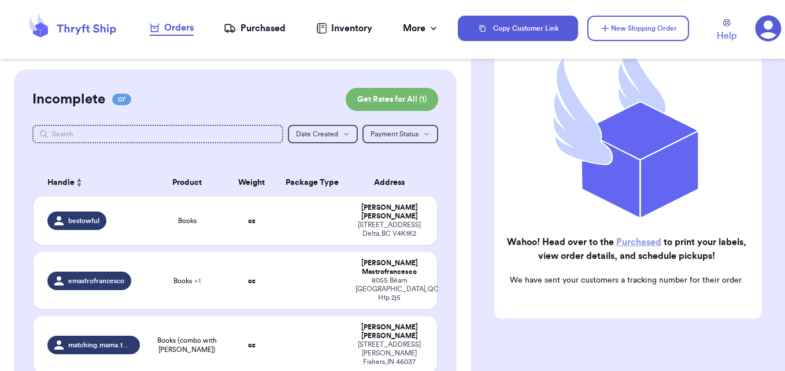
scroll to position [171, 0]
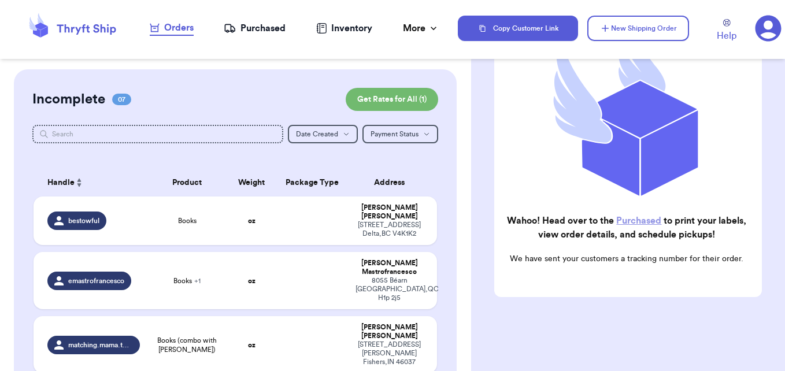
click at [255, 25] on div "Purchased" at bounding box center [255, 28] width 62 height 14
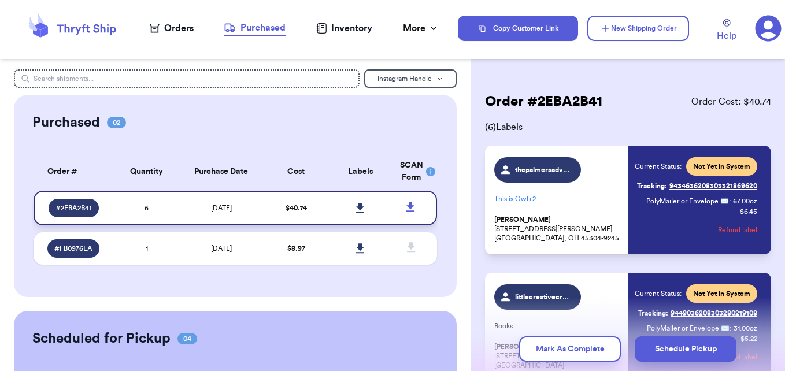
click at [356, 207] on icon at bounding box center [360, 208] width 8 height 10
